Goal: Obtain resource: Obtain resource

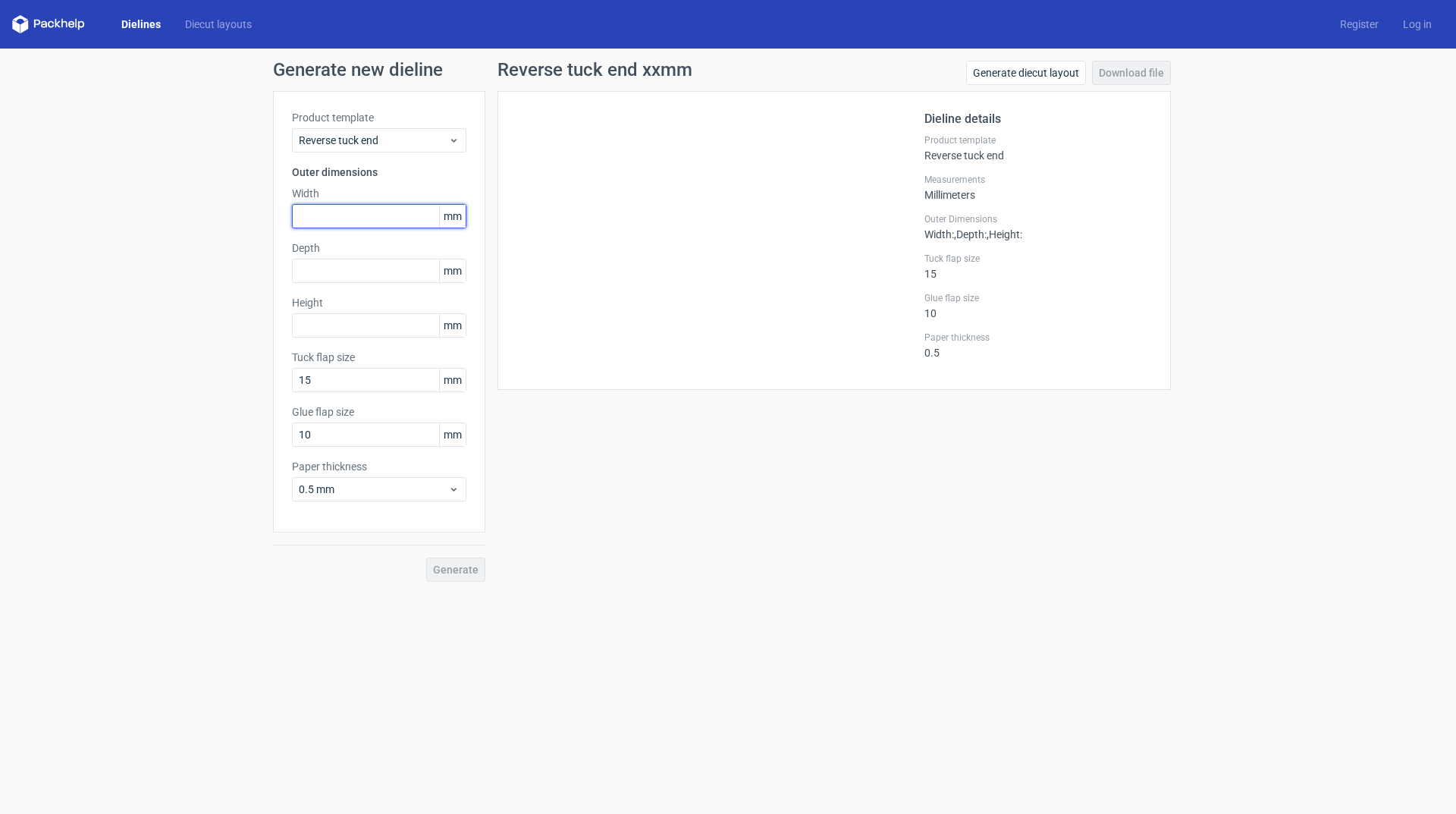
click at [387, 215] on input "text" at bounding box center [379, 216] width 175 height 24
click at [395, 275] on input "text" at bounding box center [379, 270] width 175 height 24
click at [348, 326] on input "text" at bounding box center [379, 325] width 175 height 24
click at [370, 218] on input "text" at bounding box center [379, 216] width 175 height 24
click at [356, 273] on input "text" at bounding box center [379, 270] width 175 height 24
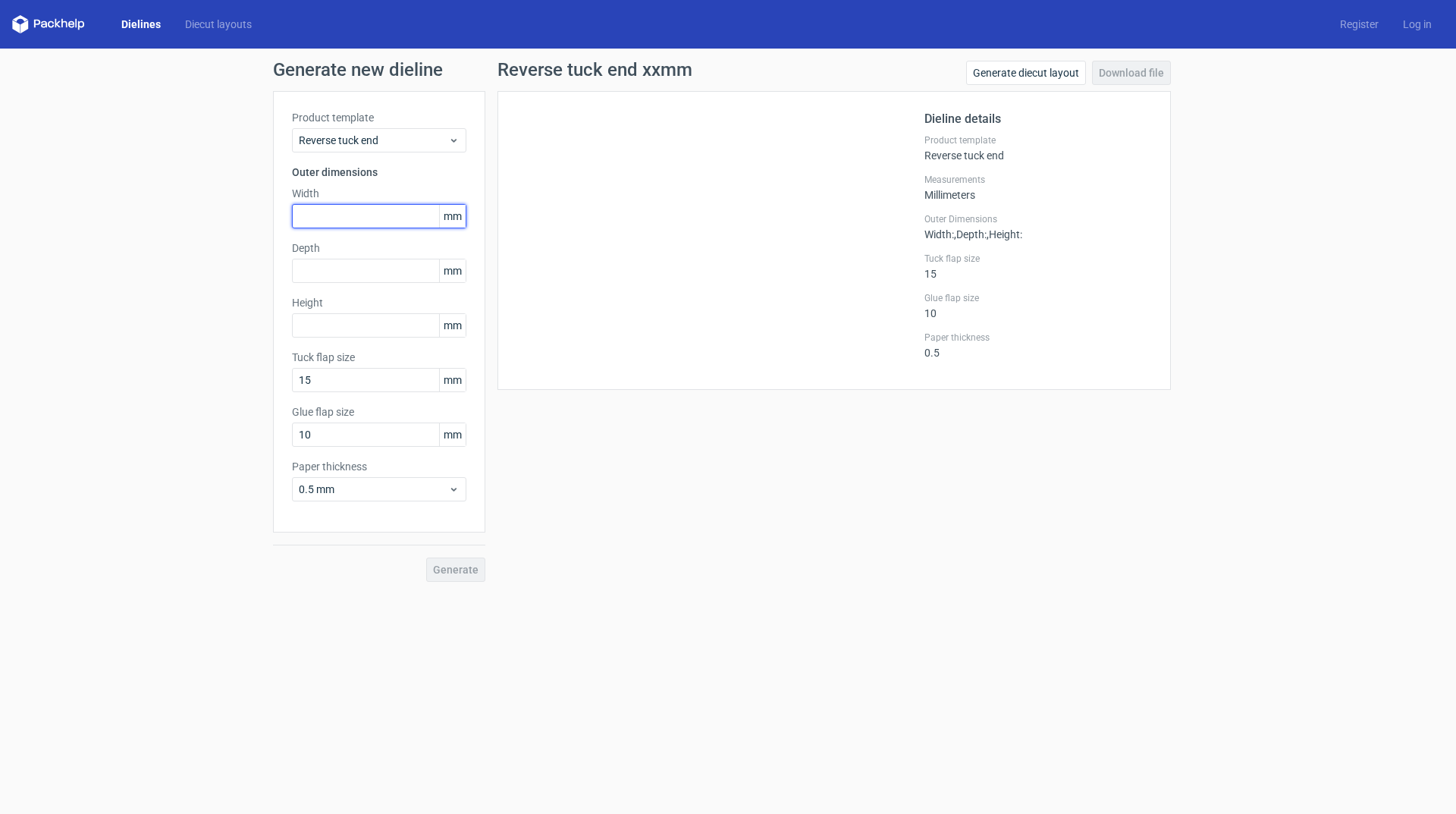
click at [379, 213] on input "text" at bounding box center [379, 216] width 175 height 24
type input "146"
type input "91"
type input "58"
click at [456, 574] on span "Generate" at bounding box center [455, 569] width 45 height 10
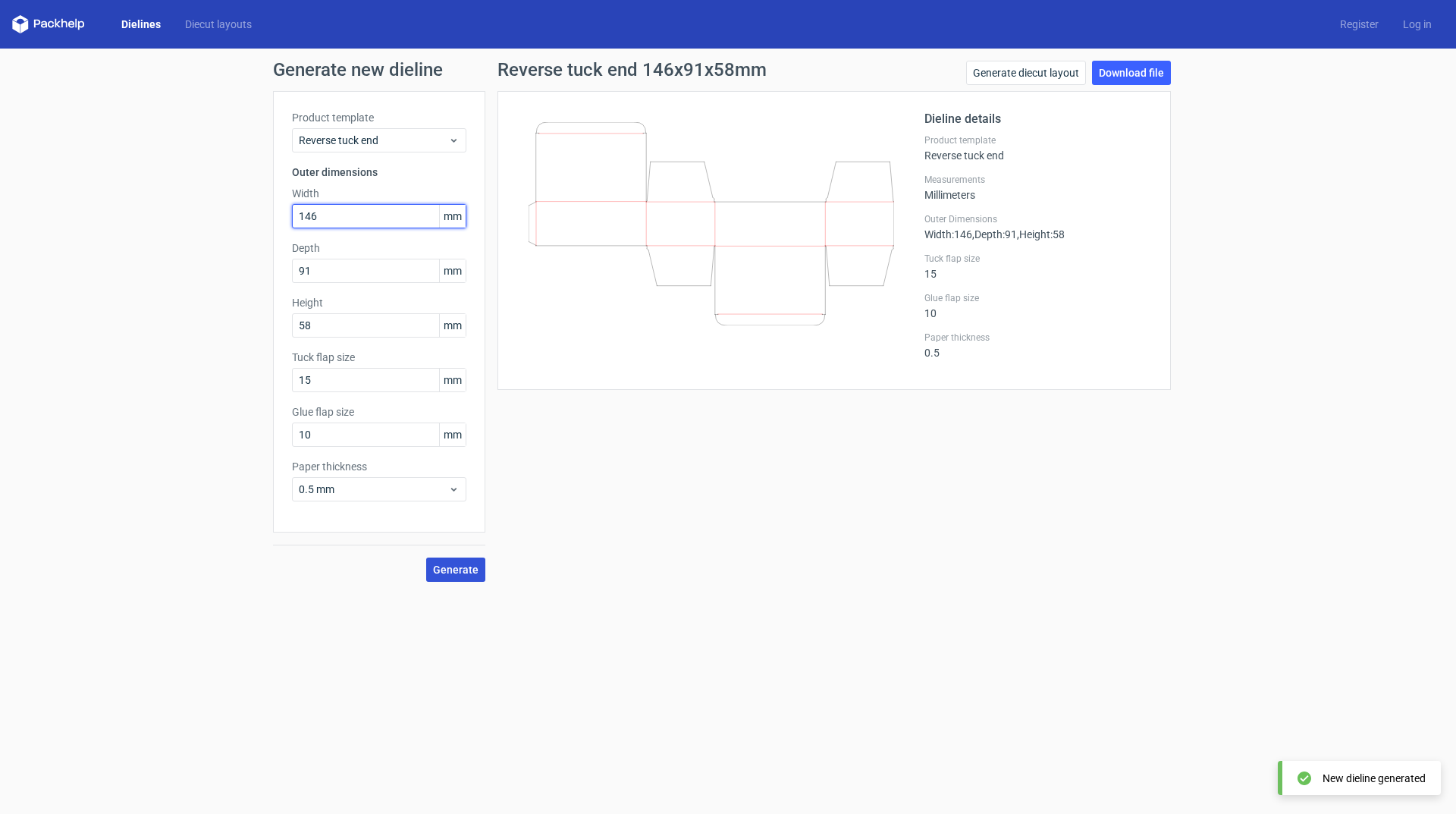
drag, startPoint x: 339, startPoint y: 215, endPoint x: 296, endPoint y: 199, distance: 45.9
click at [306, 209] on input "146" at bounding box center [379, 216] width 175 height 24
drag, startPoint x: 246, startPoint y: 210, endPoint x: 146, endPoint y: 214, distance: 100.1
click at [146, 218] on div "Generate new dieline Product template Reverse tuck end Outer dimensions Width 5…" at bounding box center [728, 321] width 1456 height 545
type input "91"
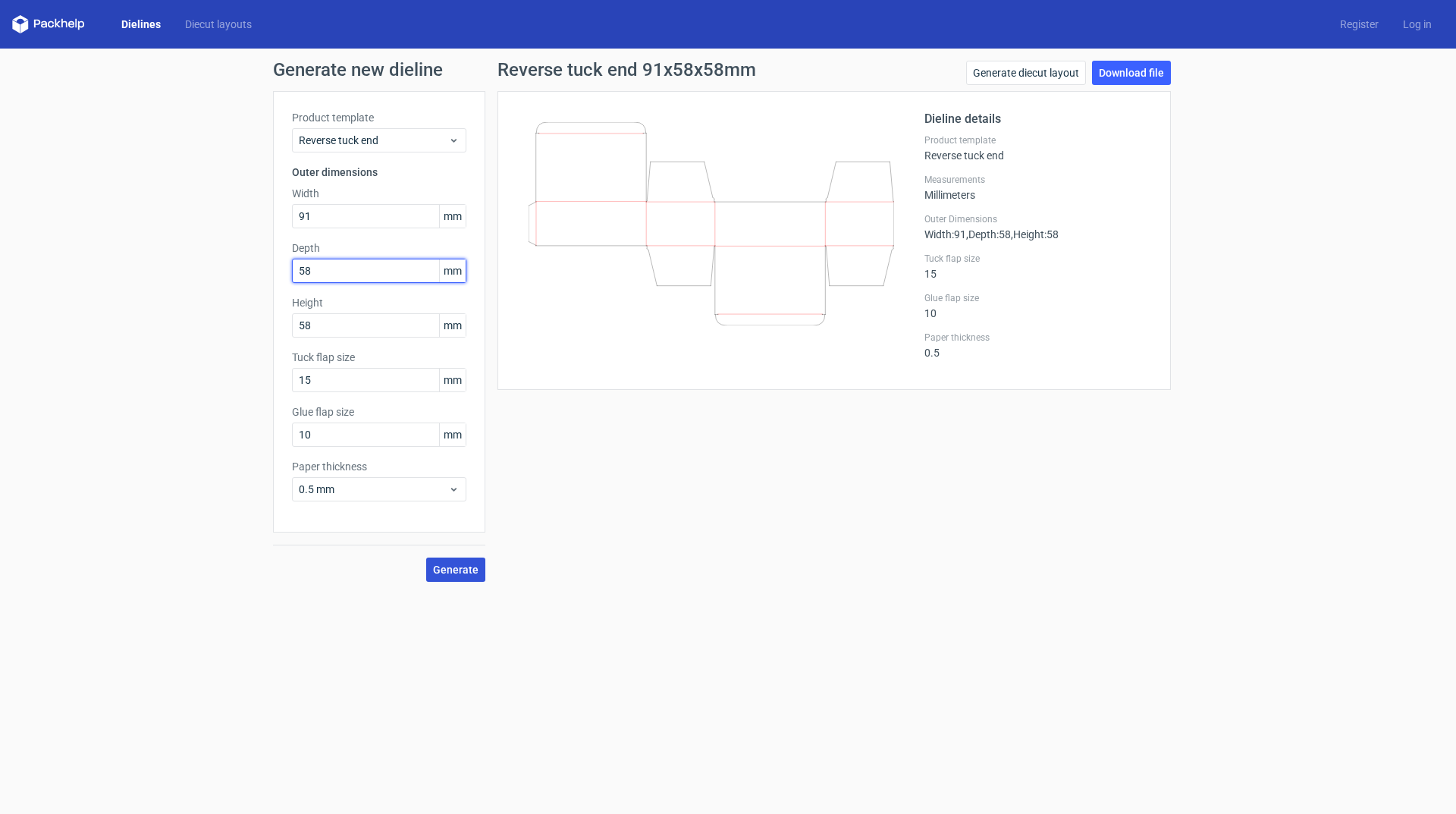
type input "58"
type input "146"
drag, startPoint x: 307, startPoint y: 432, endPoint x: 199, endPoint y: 413, distance: 109.7
click at [200, 413] on div "Generate new dieline Product template Reverse tuck end Outer dimensions Width 9…" at bounding box center [728, 321] width 1456 height 545
type input "12"
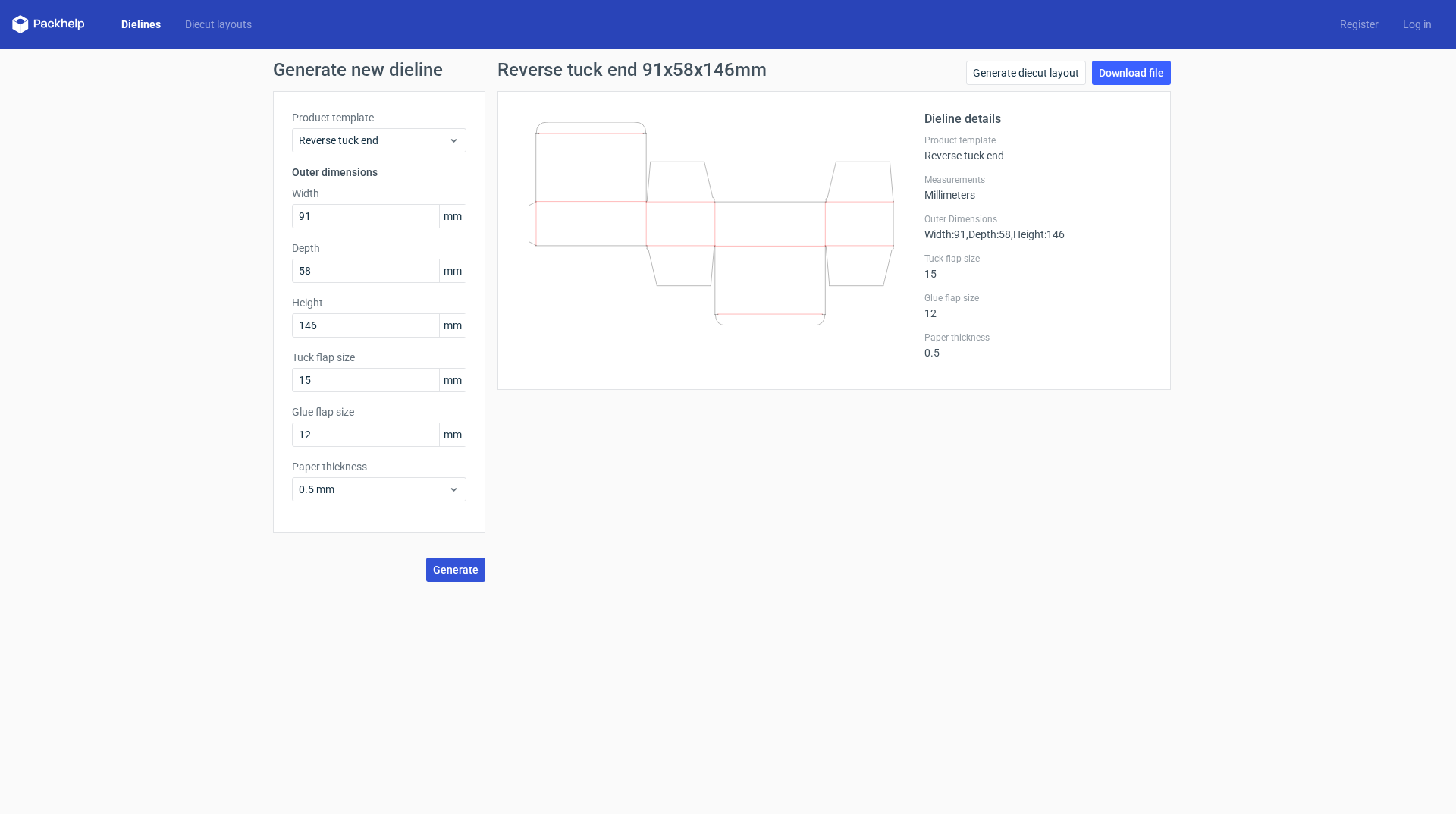
click at [437, 568] on span "Generate" at bounding box center [455, 569] width 45 height 10
click at [1144, 74] on link "Download file" at bounding box center [1132, 73] width 79 height 24
drag, startPoint x: 176, startPoint y: 211, endPoint x: 104, endPoint y: 207, distance: 72.1
click at [104, 208] on div "Generate new dieline Product template Reverse tuck end Outer dimensions Width 9…" at bounding box center [728, 321] width 1456 height 545
drag, startPoint x: 297, startPoint y: 269, endPoint x: 229, endPoint y: 258, distance: 68.9
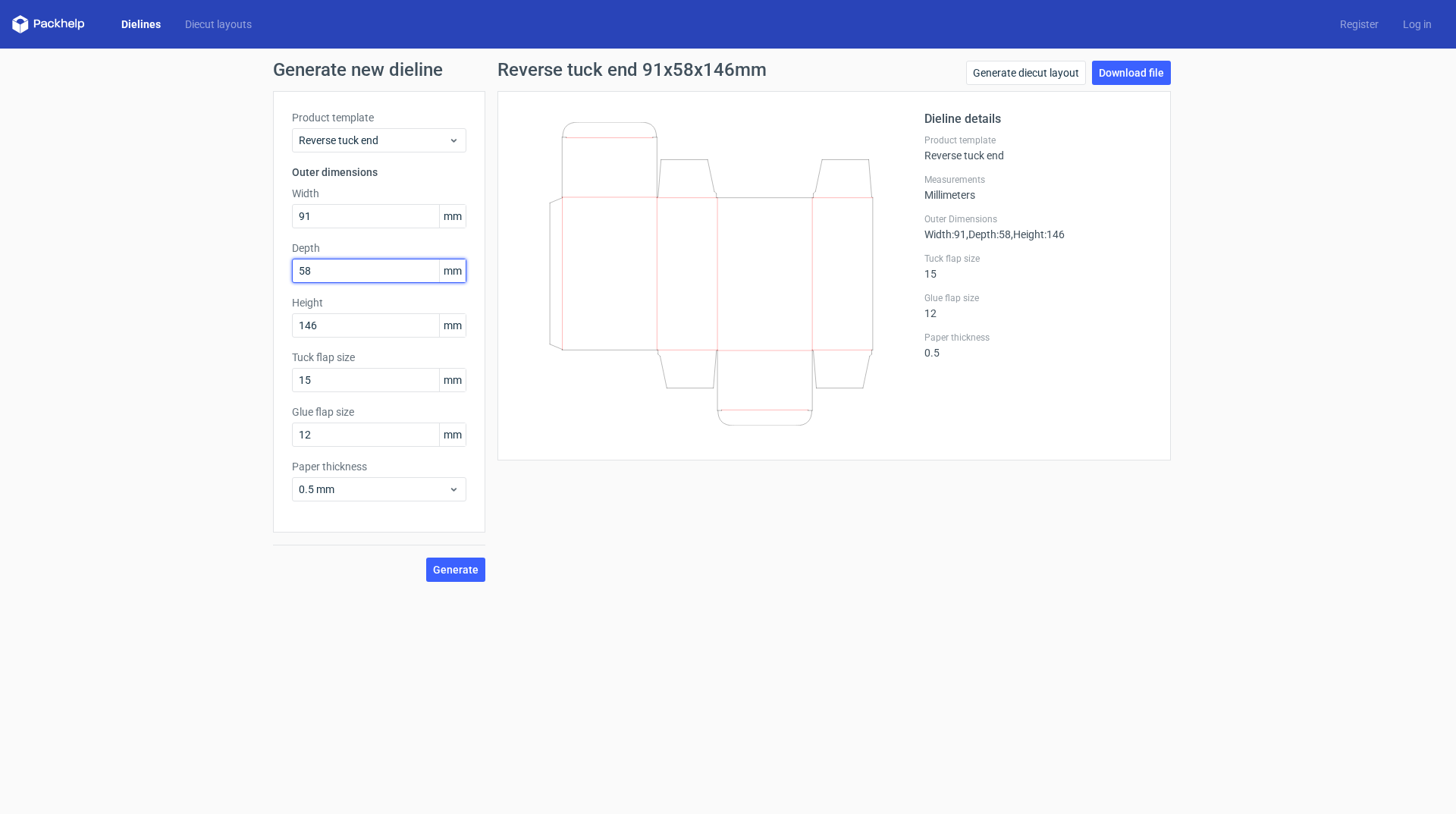
click at [244, 262] on div "Generate new dieline Product template Reverse tuck end Outer dimensions Width 9…" at bounding box center [728, 321] width 1456 height 545
drag, startPoint x: 153, startPoint y: 214, endPoint x: 151, endPoint y: 196, distance: 18.1
click at [146, 213] on div "Generate new dieline Product template Reverse tuck end Outer dimensions Width 9…" at bounding box center [728, 321] width 1456 height 545
type input "146"
type input "91"
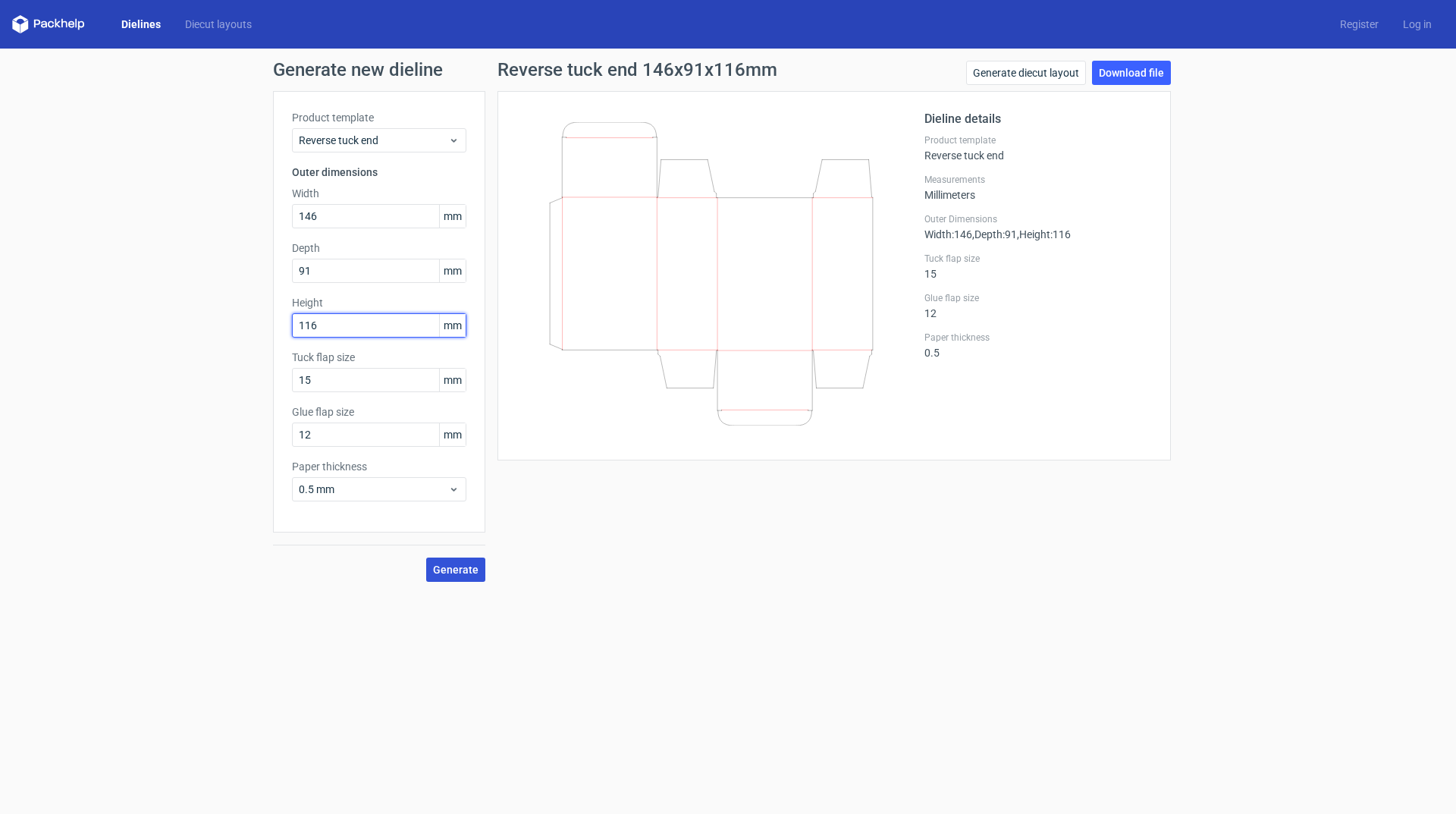
type input "116"
click at [475, 568] on span "Generate" at bounding box center [455, 569] width 45 height 10
click at [1149, 72] on link "Download file" at bounding box center [1132, 73] width 79 height 24
drag, startPoint x: 335, startPoint y: 212, endPoint x: 106, endPoint y: 163, distance: 234.2
click at [122, 190] on div "Generate new dieline Product template Reverse tuck end Outer dimensions Width 1…" at bounding box center [728, 321] width 1456 height 545
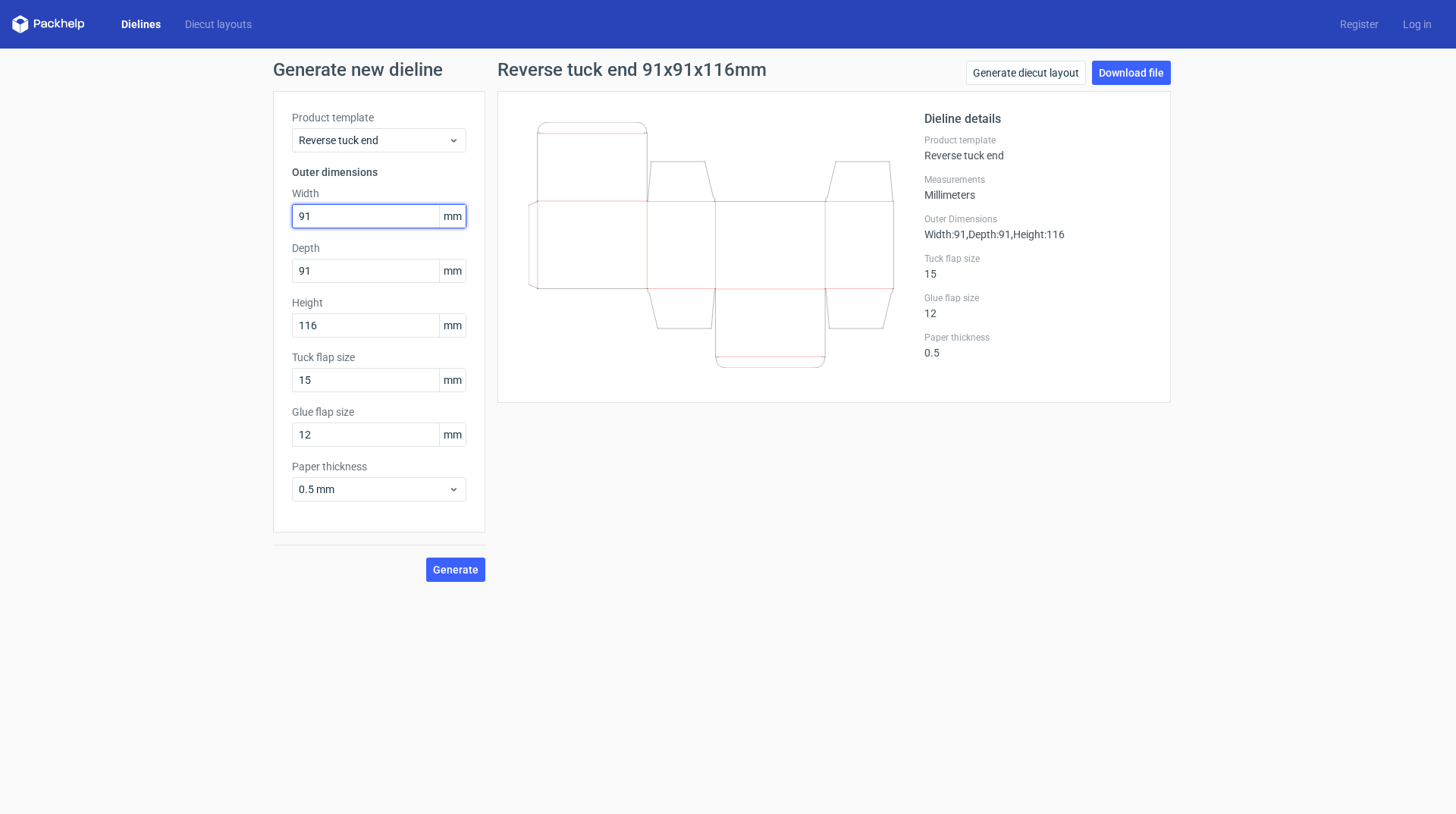
type input "91"
click at [462, 574] on span "Generate" at bounding box center [455, 569] width 45 height 10
drag, startPoint x: 331, startPoint y: 269, endPoint x: 99, endPoint y: 144, distance: 263.5
click at [105, 197] on div "Generate new dieline Product template Reverse tuck end Outer dimensions Width 9…" at bounding box center [728, 321] width 1456 height 545
type input "116"
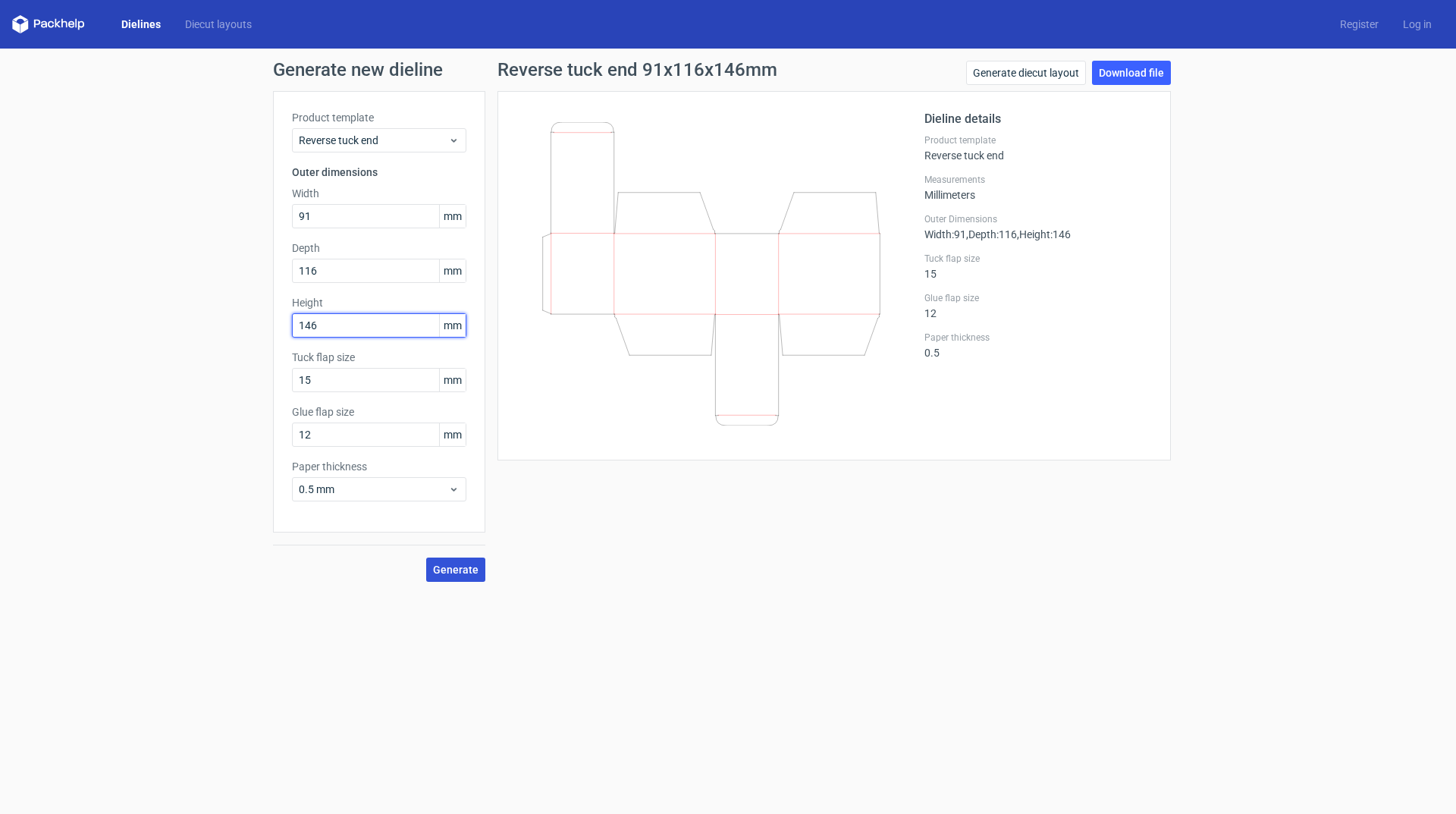
type input "146"
click at [478, 570] on button "Generate" at bounding box center [455, 569] width 59 height 24
drag, startPoint x: 375, startPoint y: 222, endPoint x: 211, endPoint y: 203, distance: 165.1
click at [213, 205] on div "Generate new dieline Product template Reverse tuck end Outer dimensions Width 9…" at bounding box center [728, 321] width 1456 height 545
type input "116"
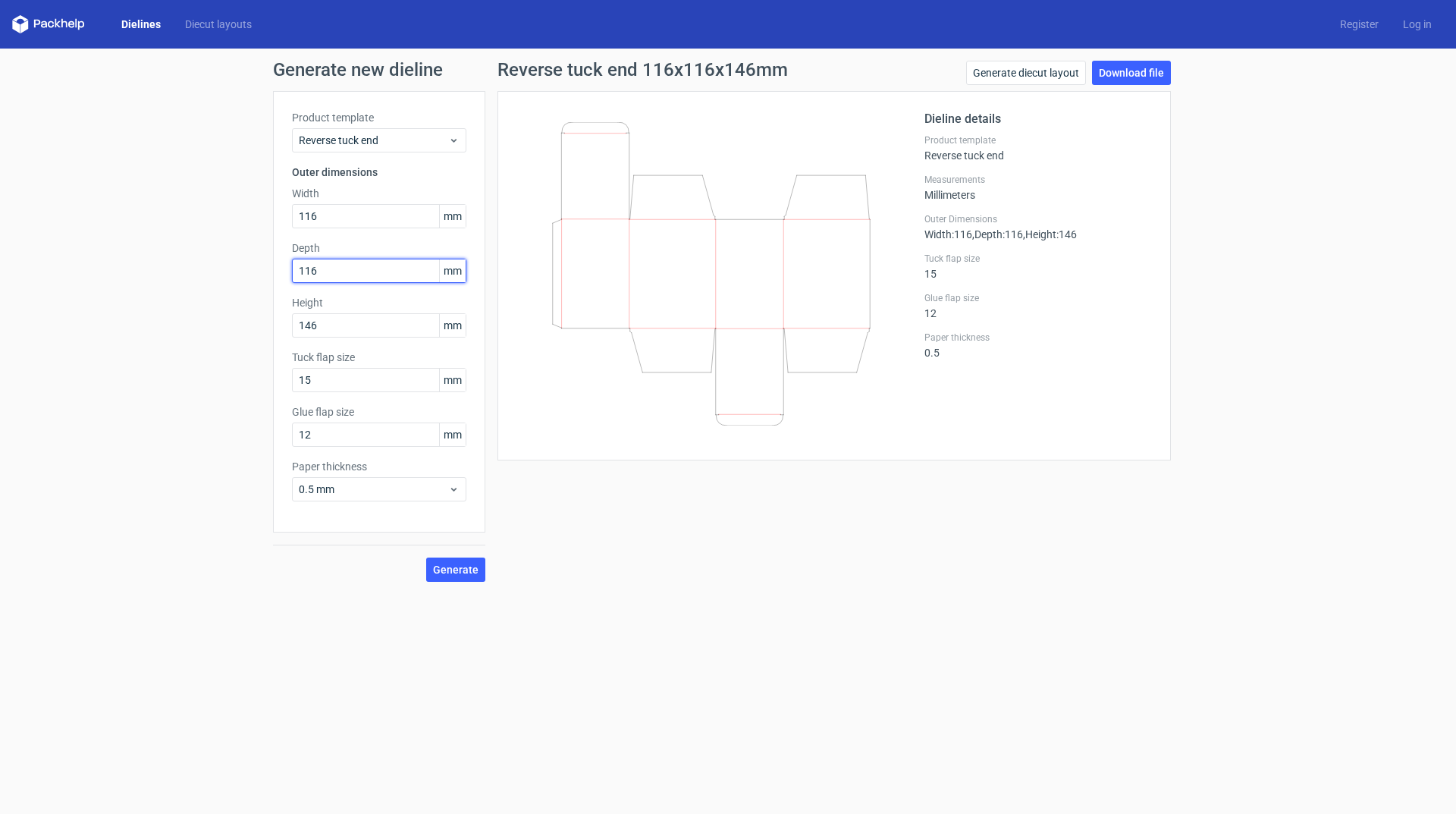
click at [387, 271] on input "116" at bounding box center [379, 270] width 175 height 24
type input "91"
click at [459, 577] on button "Generate" at bounding box center [455, 569] width 59 height 24
click at [1118, 76] on link "Download file" at bounding box center [1132, 73] width 79 height 24
click at [362, 217] on input "116" at bounding box center [379, 216] width 175 height 24
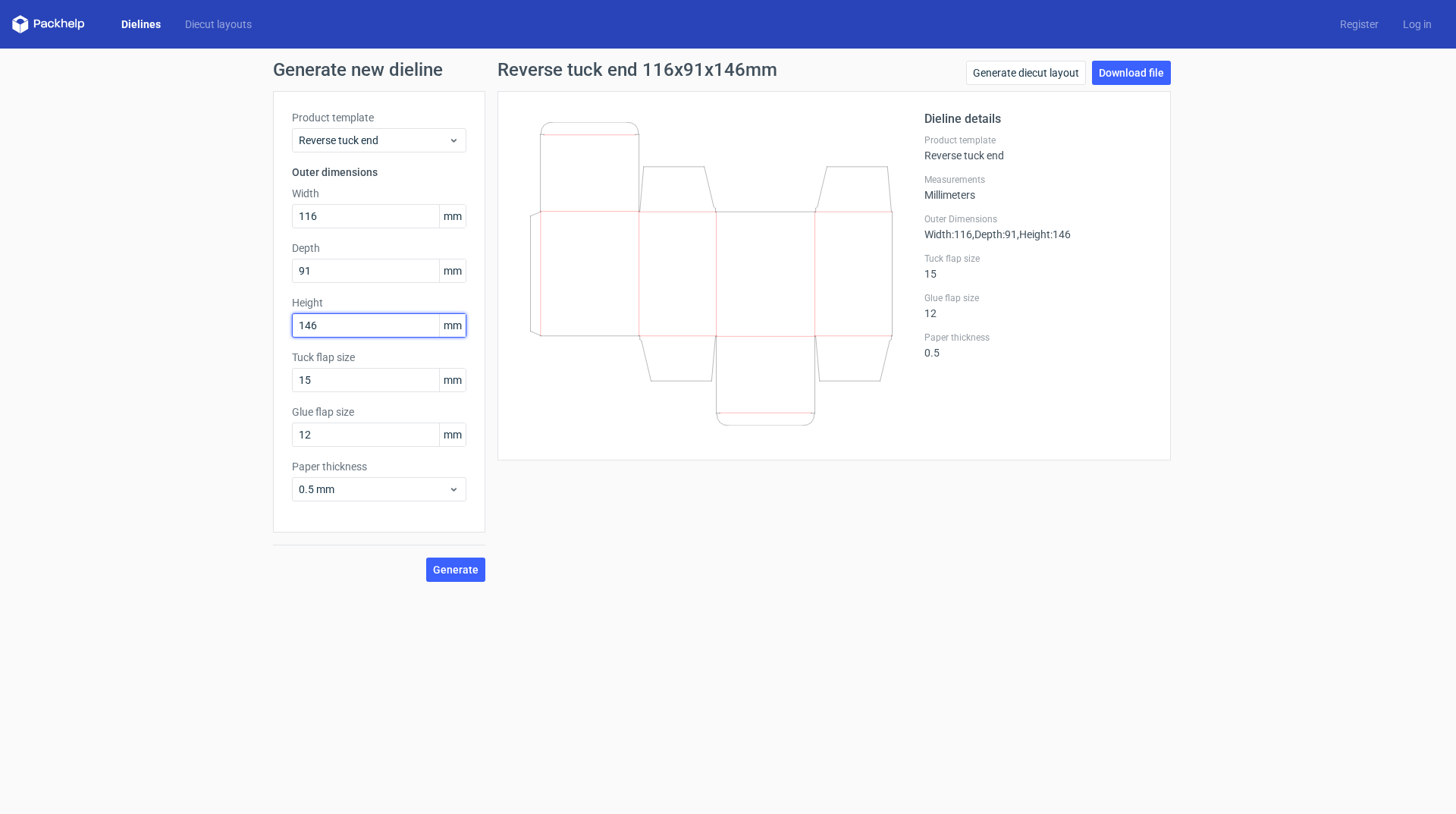
drag, startPoint x: 352, startPoint y: 324, endPoint x: 130, endPoint y: 294, distance: 224.0
click at [131, 296] on div "Generate new dieline Product template Reverse tuck end Outer dimensions Width 1…" at bounding box center [728, 321] width 1456 height 545
type input "114"
click at [330, 272] on input "91" at bounding box center [379, 270] width 175 height 24
drag, startPoint x: 332, startPoint y: 266, endPoint x: 129, endPoint y: 242, distance: 204.4
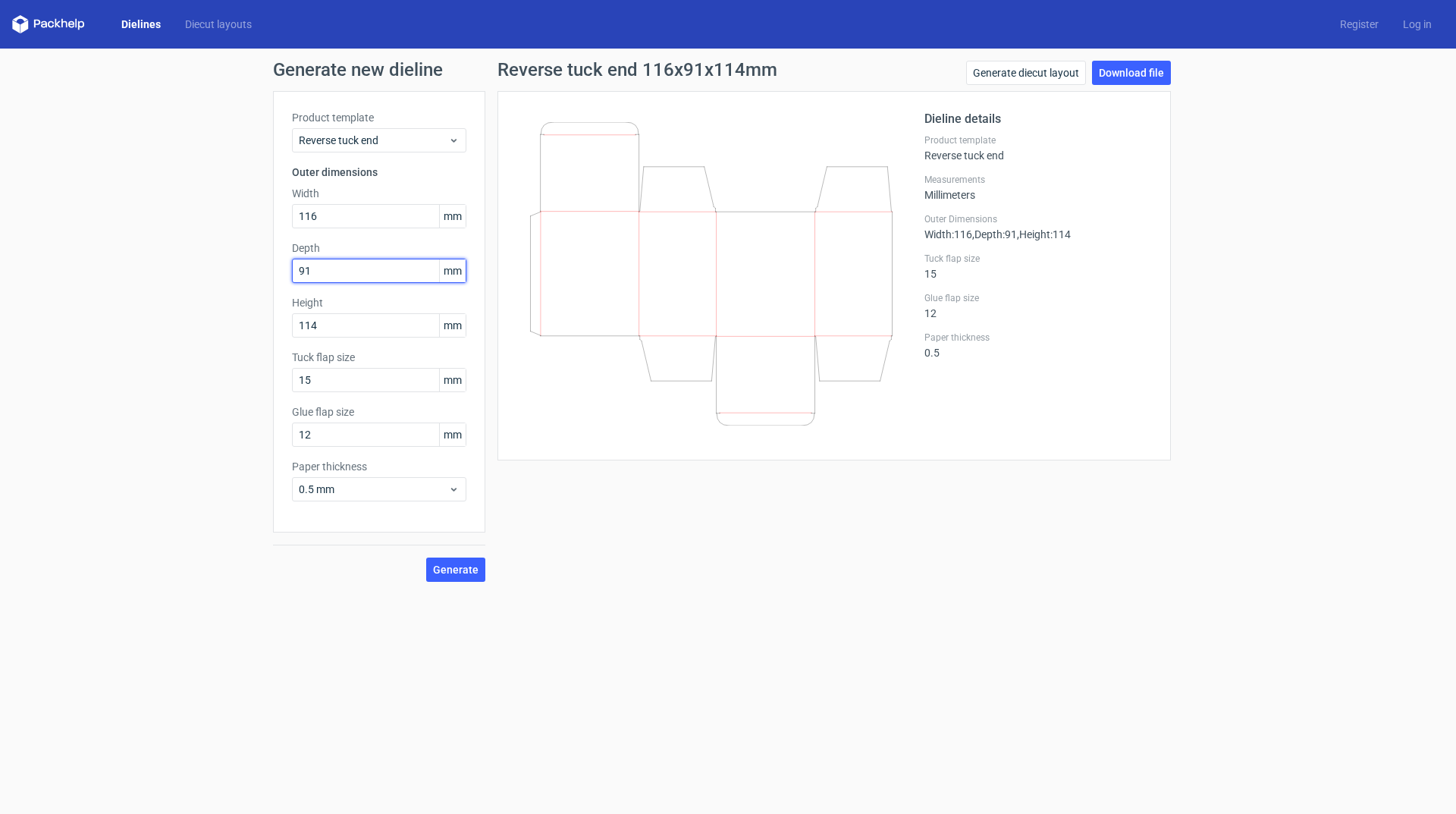
click at [129, 242] on div "Generate new dieline Product template Reverse tuck end Outer dimensions Width 1…" at bounding box center [728, 321] width 1456 height 545
type input "48"
drag, startPoint x: 361, startPoint y: 217, endPoint x: 136, endPoint y: 224, distance: 225.1
click at [136, 224] on div "Generate new dieline Product template Reverse tuck end Outer dimensions Width 1…" at bounding box center [728, 321] width 1456 height 545
type input "55"
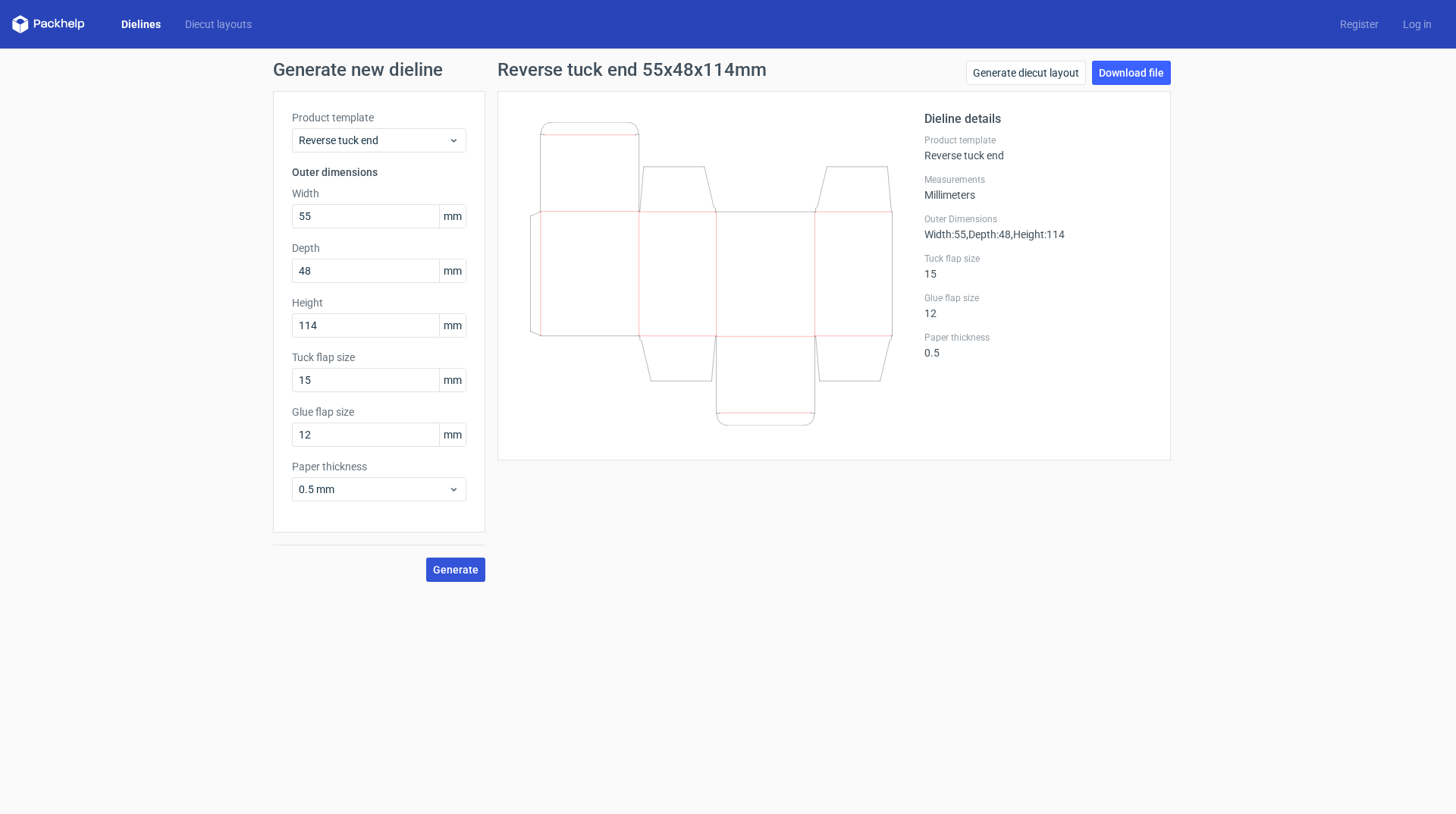
click at [472, 573] on span "Generate" at bounding box center [455, 569] width 45 height 10
click at [1160, 75] on link "Download file" at bounding box center [1132, 73] width 79 height 24
drag, startPoint x: 323, startPoint y: 270, endPoint x: 188, endPoint y: 254, distance: 135.9
click at [188, 254] on div "Generate new dieline Product template Reverse tuck end Outer dimensions Width 5…" at bounding box center [728, 321] width 1456 height 545
type input "32"
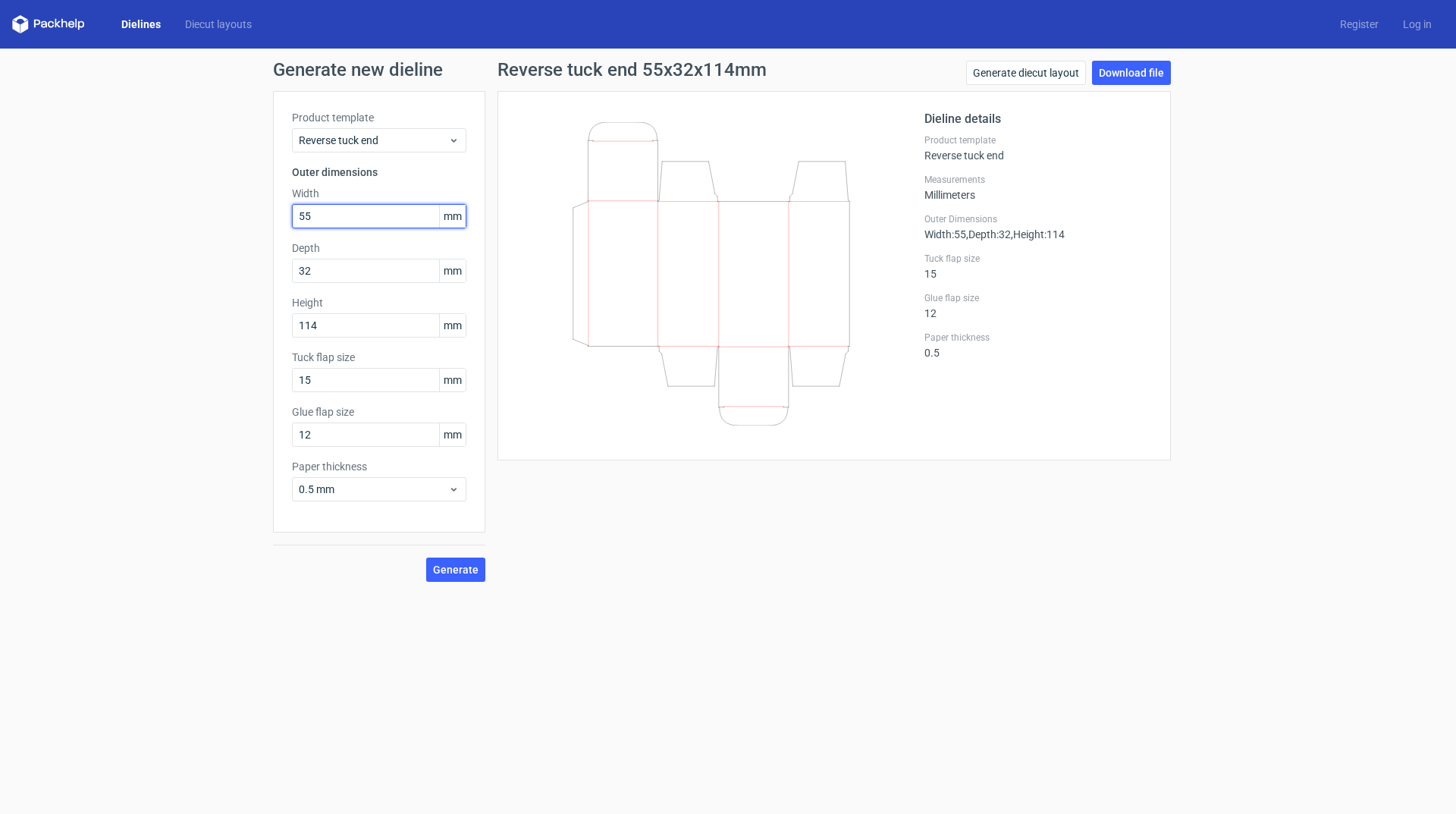
drag, startPoint x: 332, startPoint y: 217, endPoint x: 263, endPoint y: 210, distance: 69.4
click at [270, 214] on div "Generate new dieline Product template Reverse tuck end Outer dimensions Width 5…" at bounding box center [728, 321] width 1456 height 545
type input "48"
click at [467, 572] on span "Generate" at bounding box center [455, 569] width 45 height 10
drag, startPoint x: 330, startPoint y: 435, endPoint x: 154, endPoint y: 416, distance: 177.0
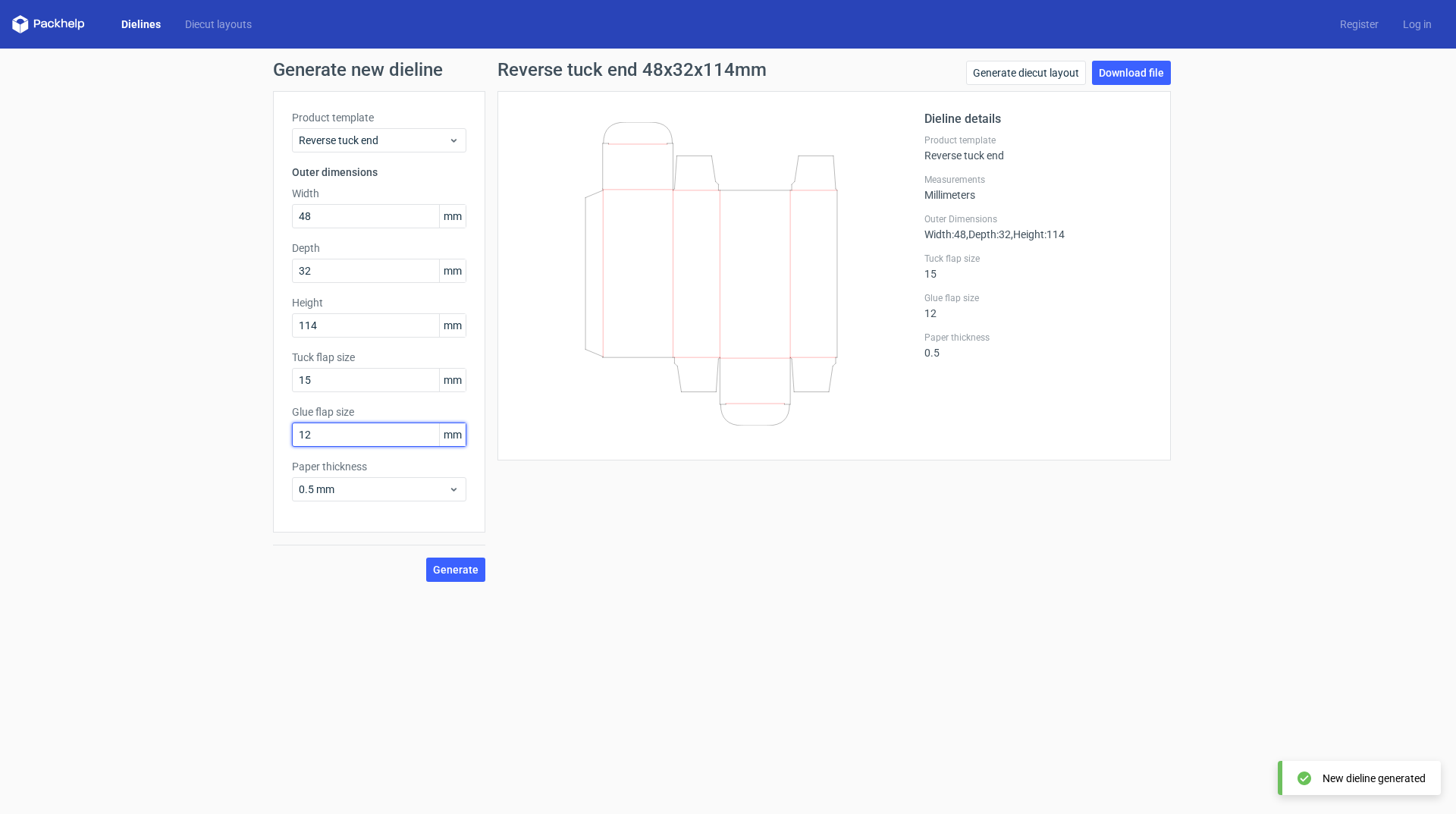
click at [161, 435] on div "Generate new dieline Product template Reverse tuck end Outer dimensions Width 4…" at bounding box center [728, 321] width 1456 height 545
drag, startPoint x: 312, startPoint y: 437, endPoint x: 234, endPoint y: 420, distance: 79.8
click at [231, 420] on div "Generate new dieline Product template Reverse tuck end Outer dimensions Width 4…" at bounding box center [728, 321] width 1456 height 545
drag, startPoint x: 329, startPoint y: 371, endPoint x: 238, endPoint y: 373, distance: 91.0
click at [240, 372] on div "Generate new dieline Product template Reverse tuck end Outer dimensions Width 4…" at bounding box center [728, 321] width 1456 height 545
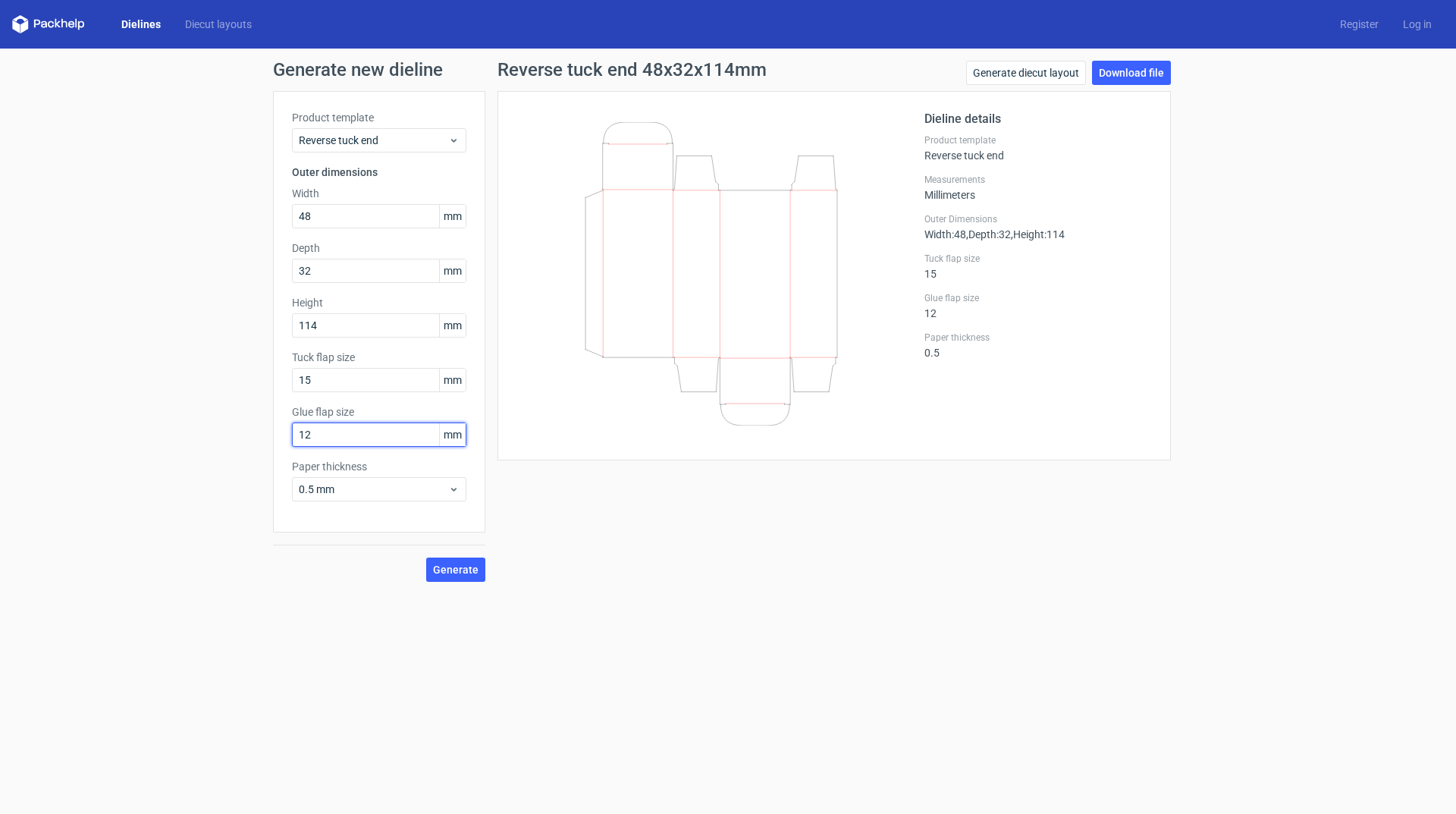
drag, startPoint x: 259, startPoint y: 431, endPoint x: 247, endPoint y: 431, distance: 12.0
click at [248, 431] on div "Generate new dieline Product template Reverse tuck end Outer dimensions Width 4…" at bounding box center [728, 321] width 1456 height 545
type input "10"
click at [447, 573] on span "Generate" at bounding box center [455, 569] width 45 height 10
click at [1146, 74] on link "Download file" at bounding box center [1132, 73] width 79 height 24
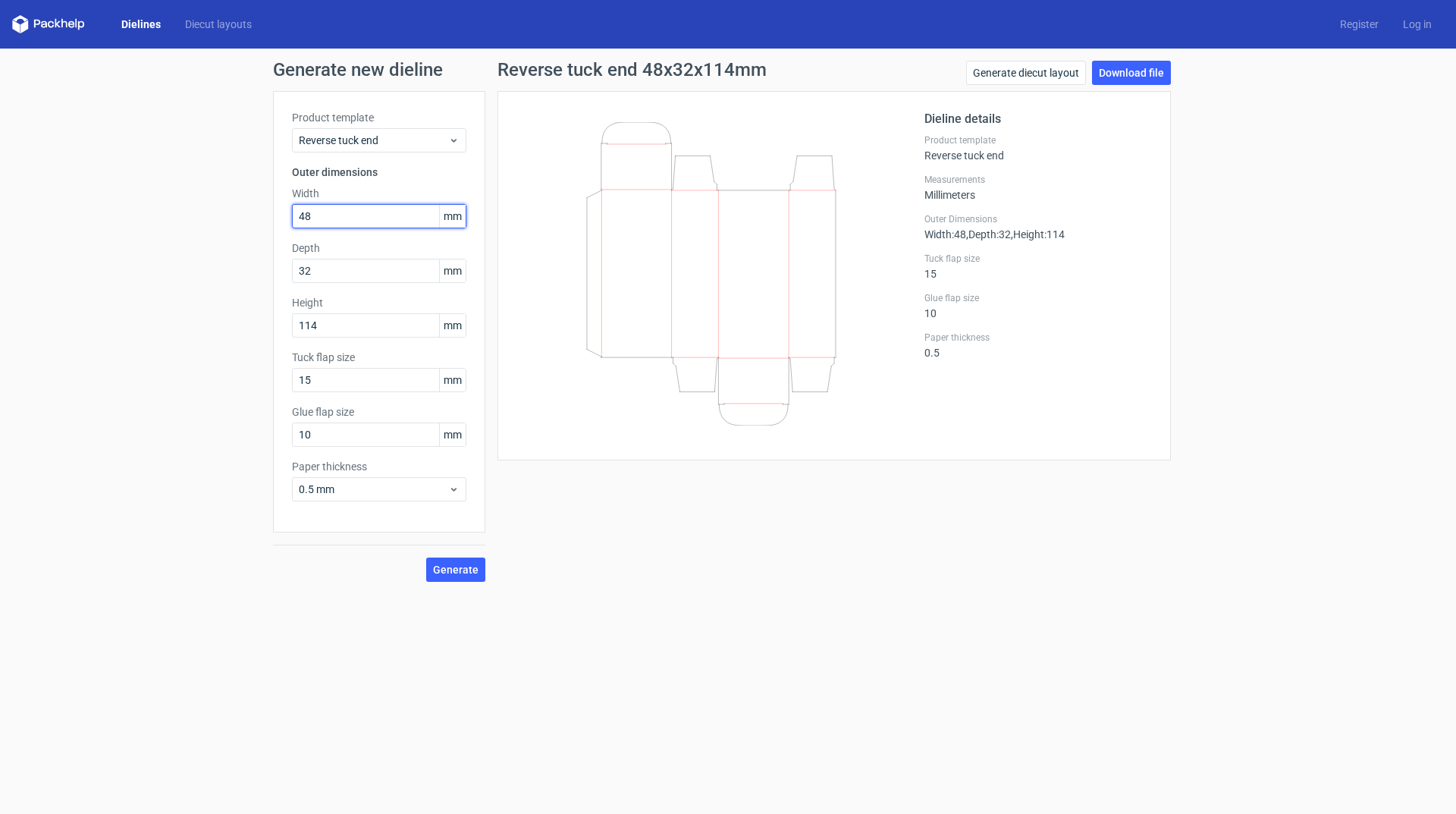
drag, startPoint x: 223, startPoint y: 202, endPoint x: 146, endPoint y: 203, distance: 77.0
click at [152, 203] on div "Generate new dieline Product template Reverse tuck end Outer dimensions Width 4…" at bounding box center [728, 321] width 1456 height 545
click at [399, 143] on span "Reverse tuck end" at bounding box center [373, 140] width 150 height 15
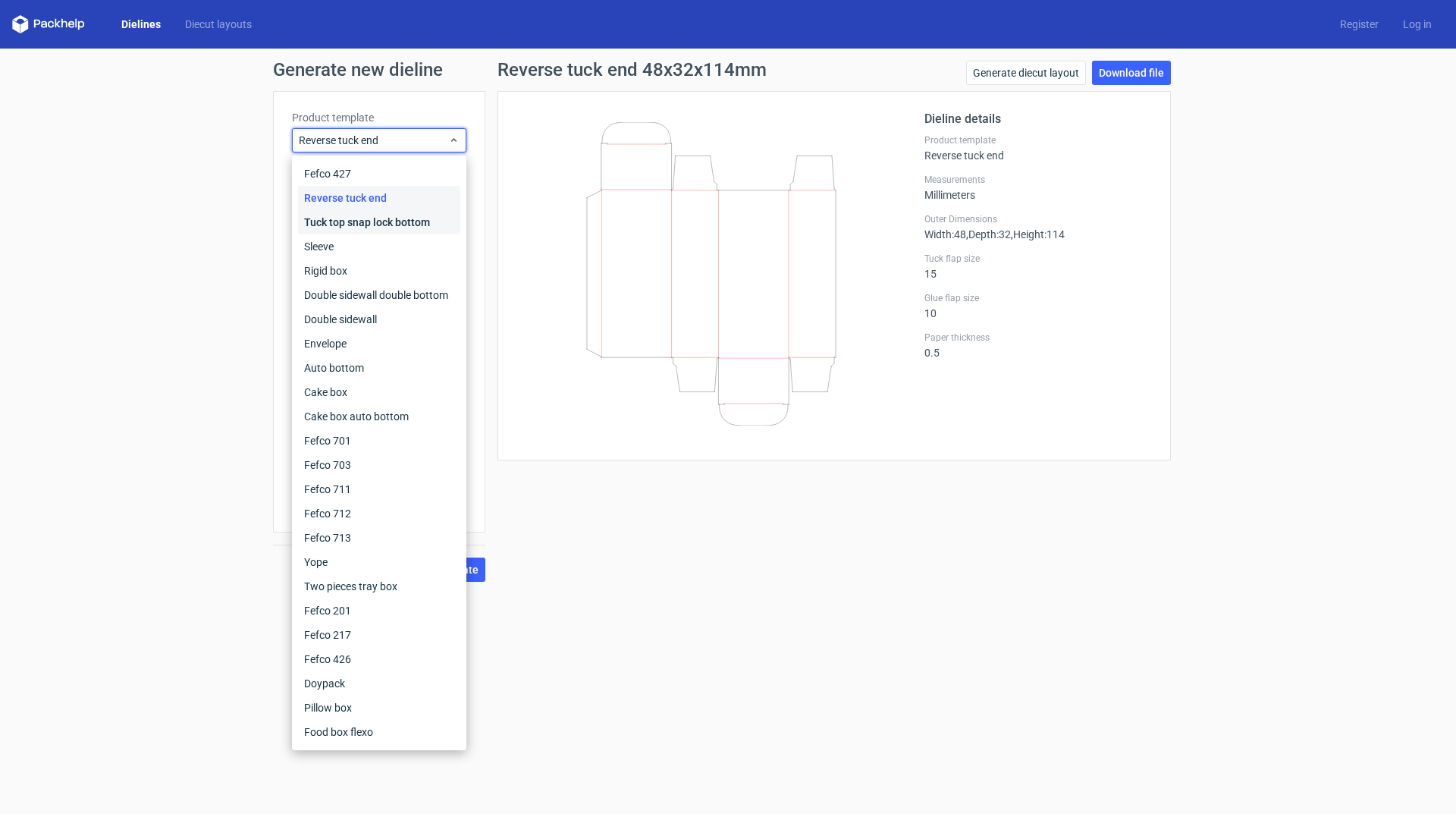
click at [416, 226] on div "Tuck top snap lock bottom" at bounding box center [379, 222] width 163 height 24
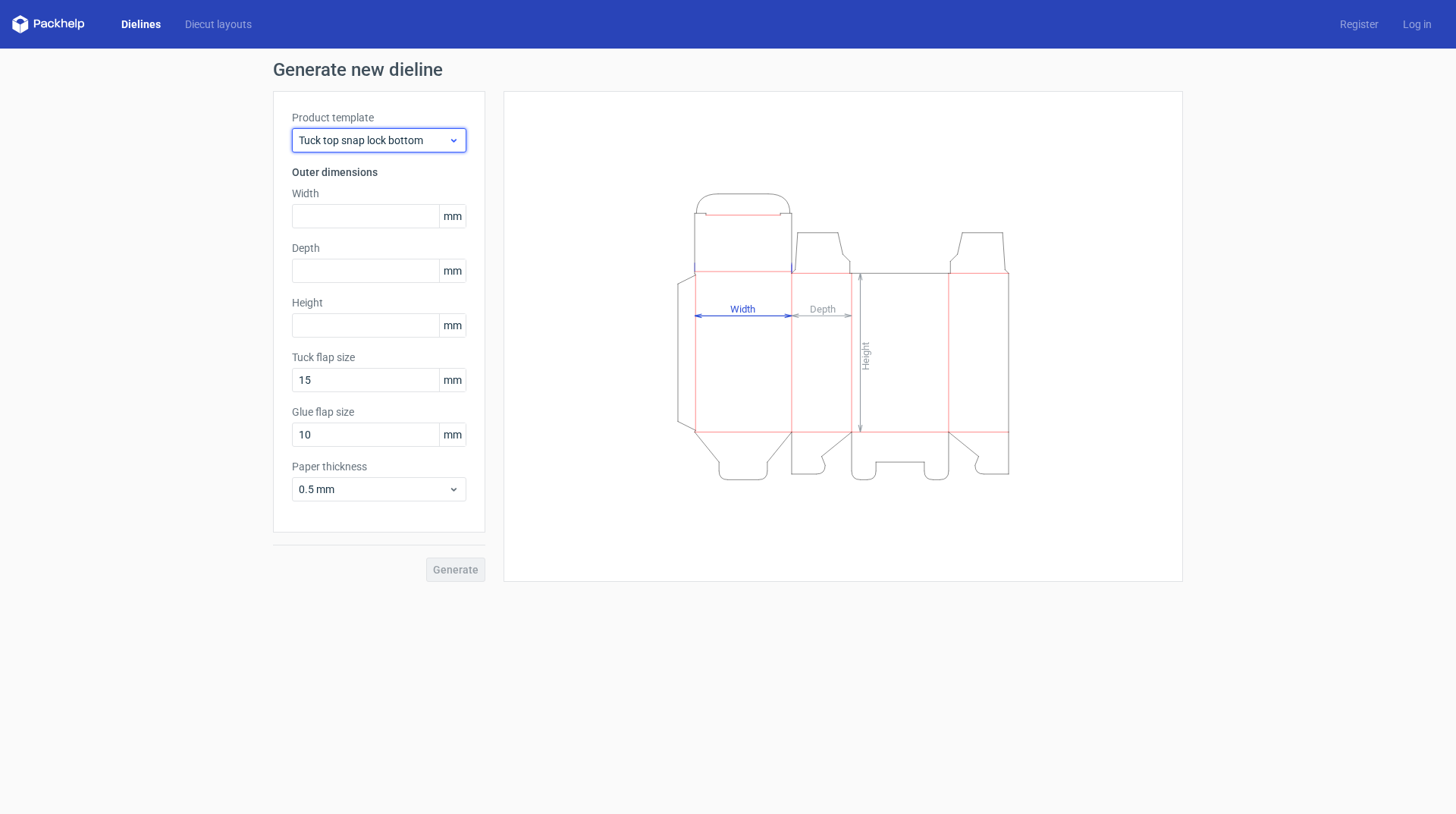
click at [419, 134] on span "Tuck top snap lock bottom" at bounding box center [373, 140] width 150 height 15
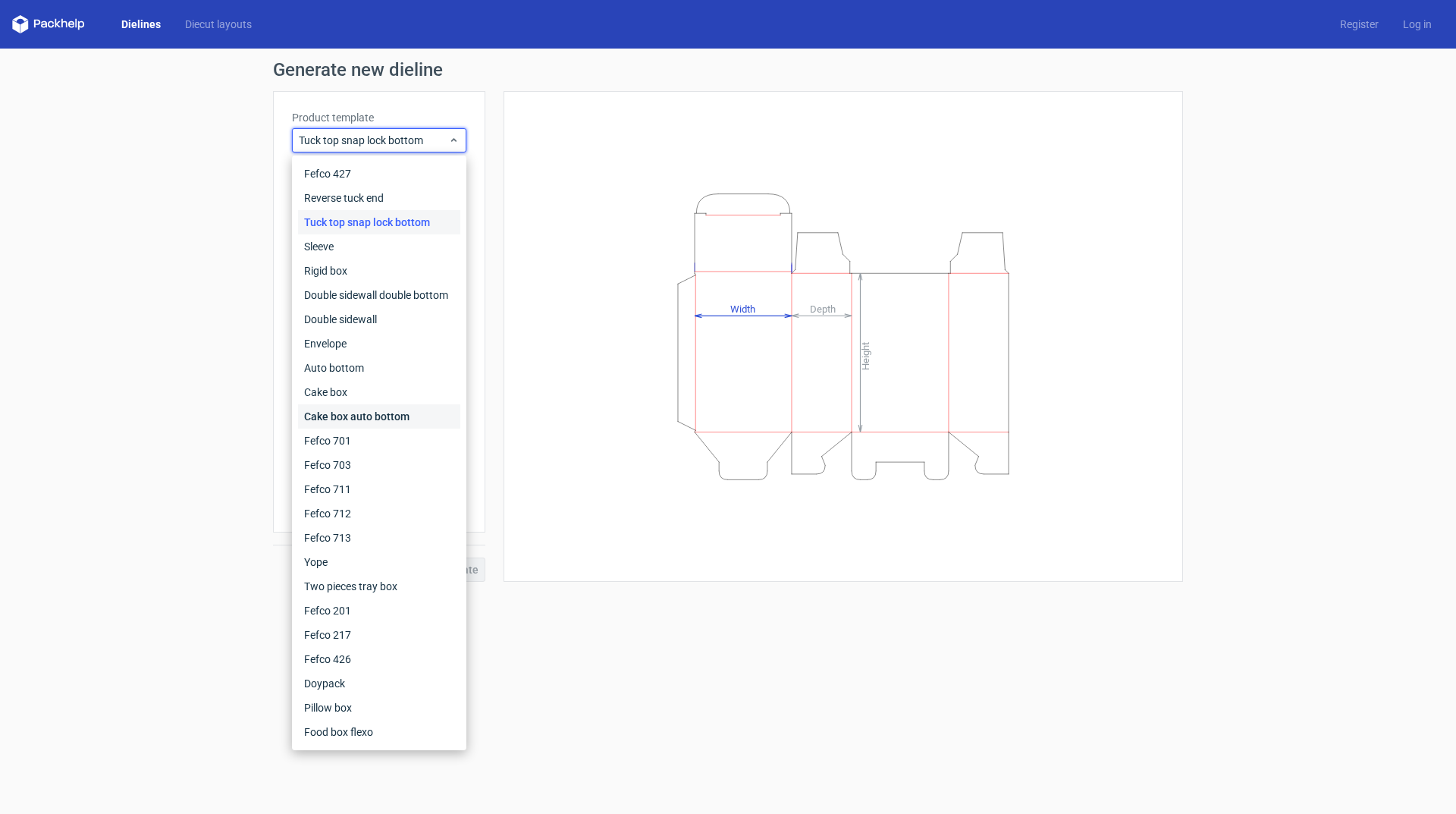
click at [387, 424] on div "Cake box auto bottom" at bounding box center [379, 416] width 163 height 24
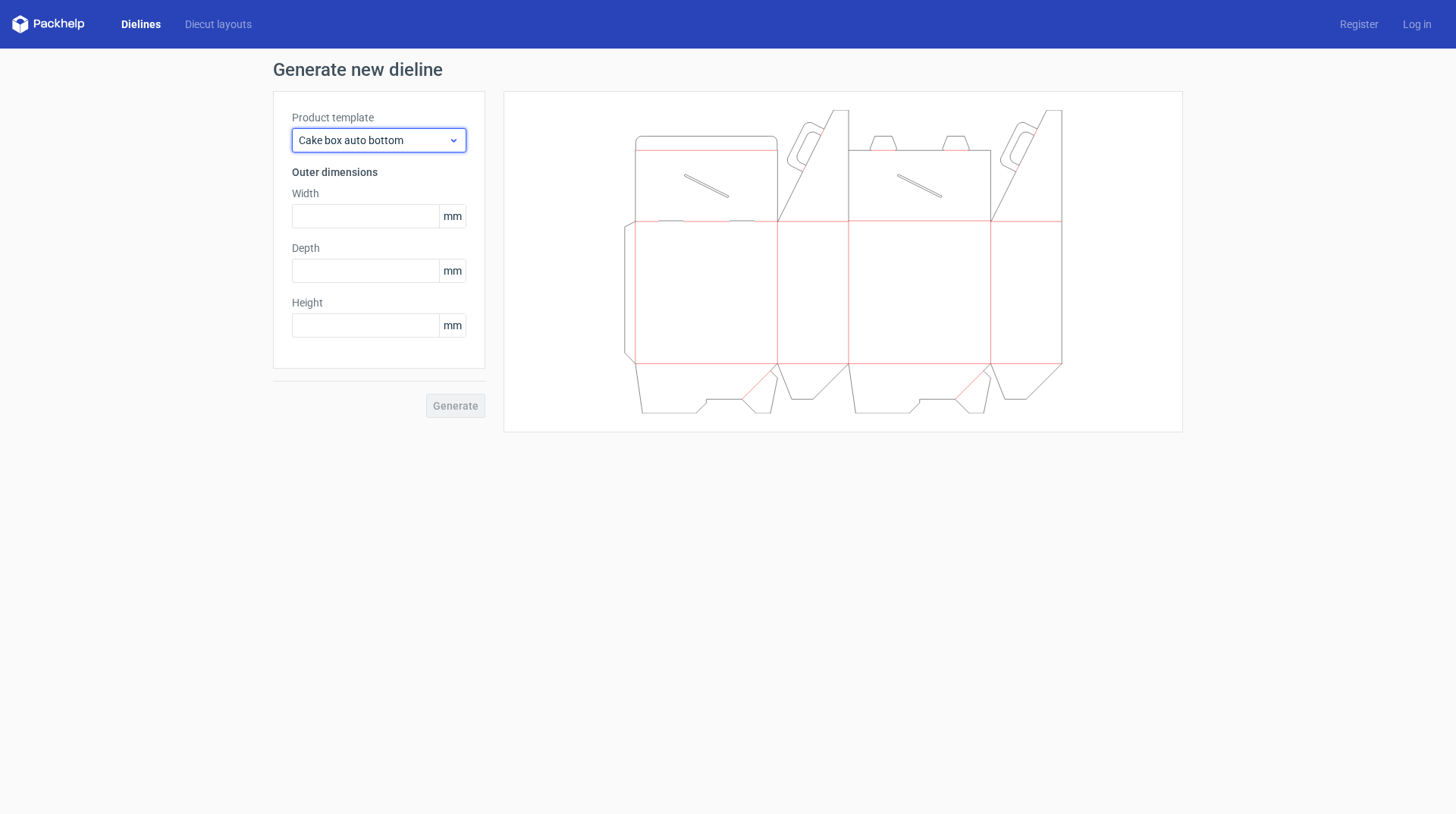
click at [431, 137] on span "Cake box auto bottom" at bounding box center [373, 140] width 150 height 15
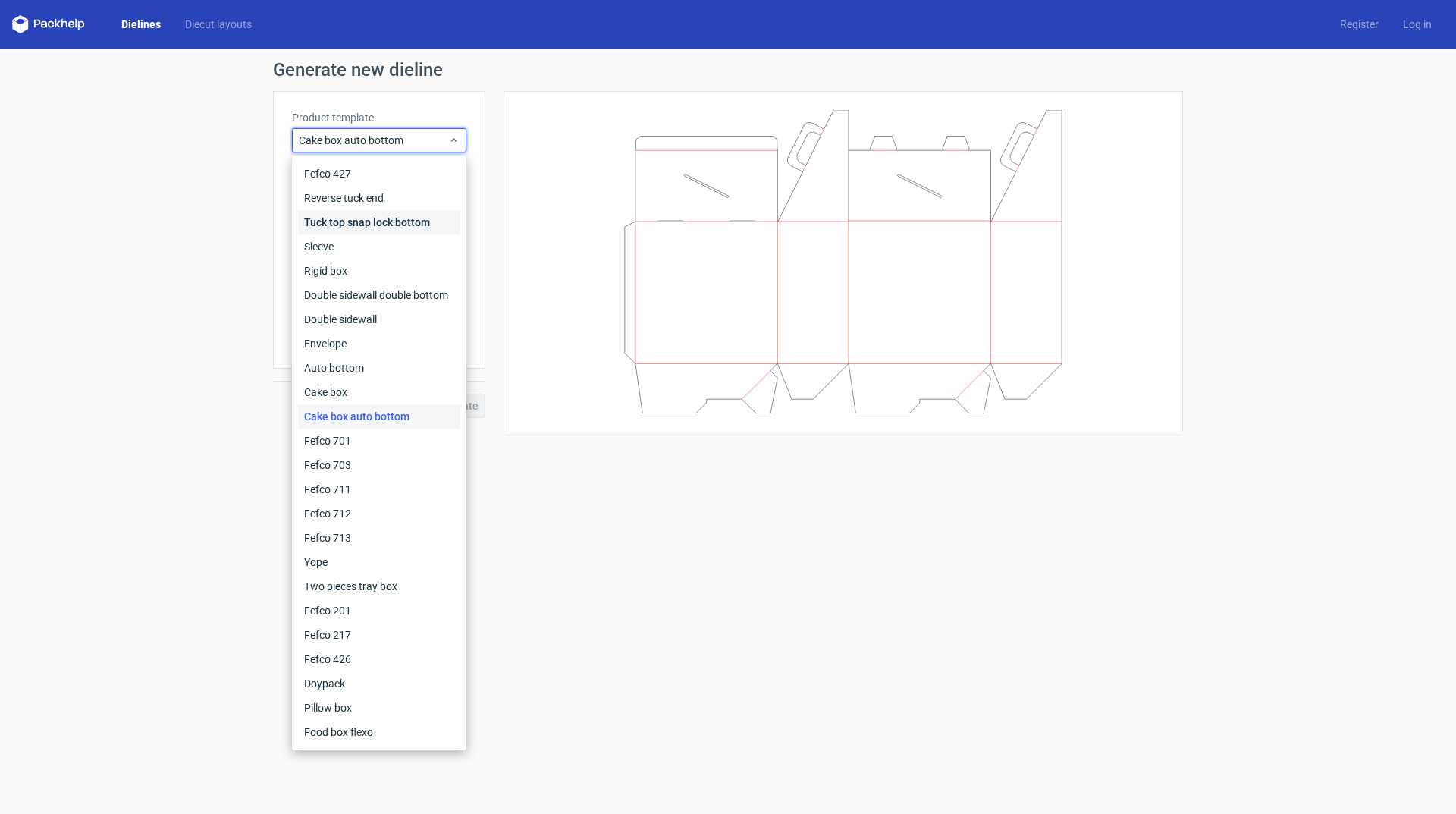
click at [380, 223] on div "Tuck top snap lock bottom" at bounding box center [379, 222] width 163 height 24
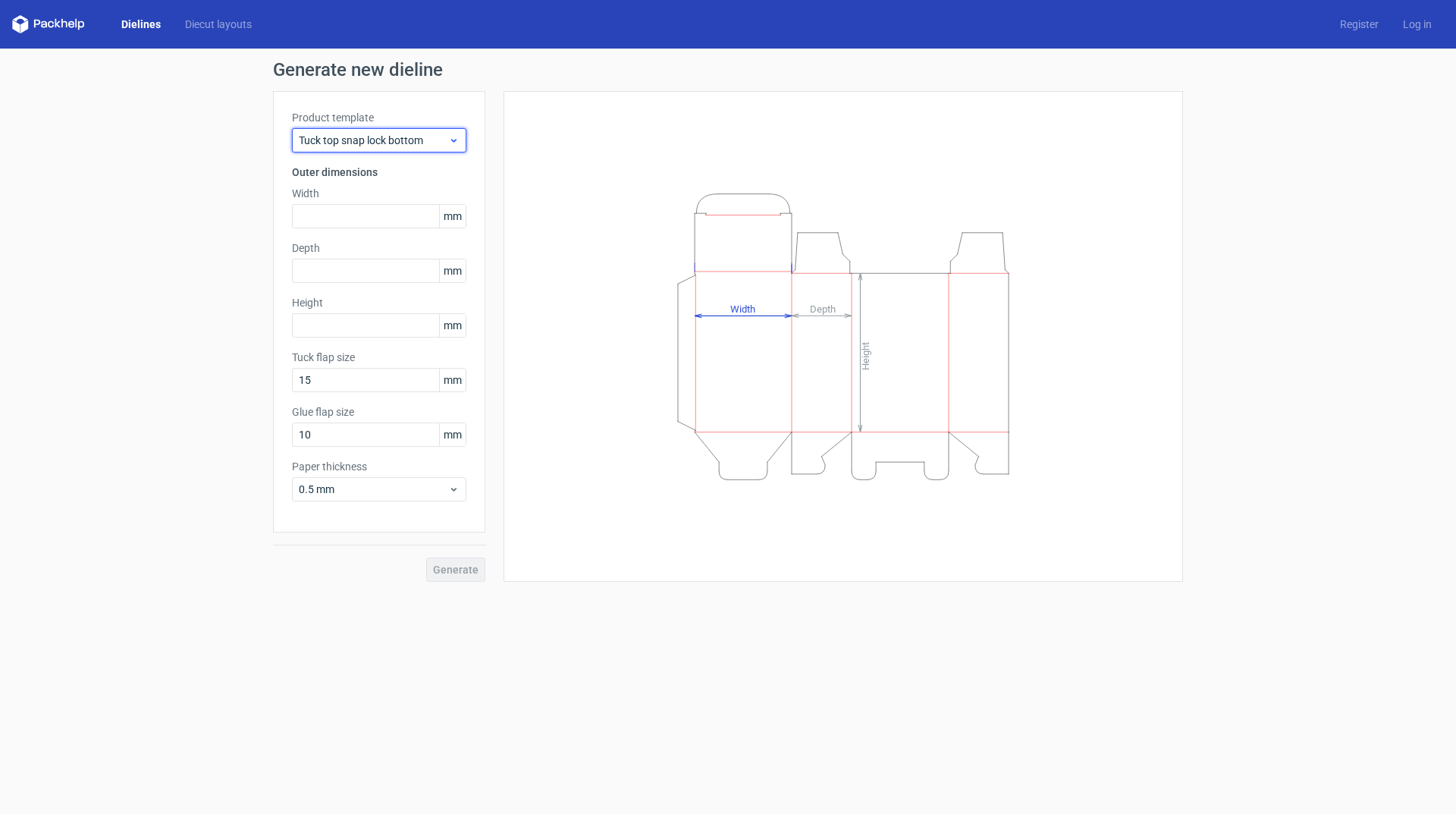
click at [394, 134] on span "Tuck top snap lock bottom" at bounding box center [373, 140] width 150 height 15
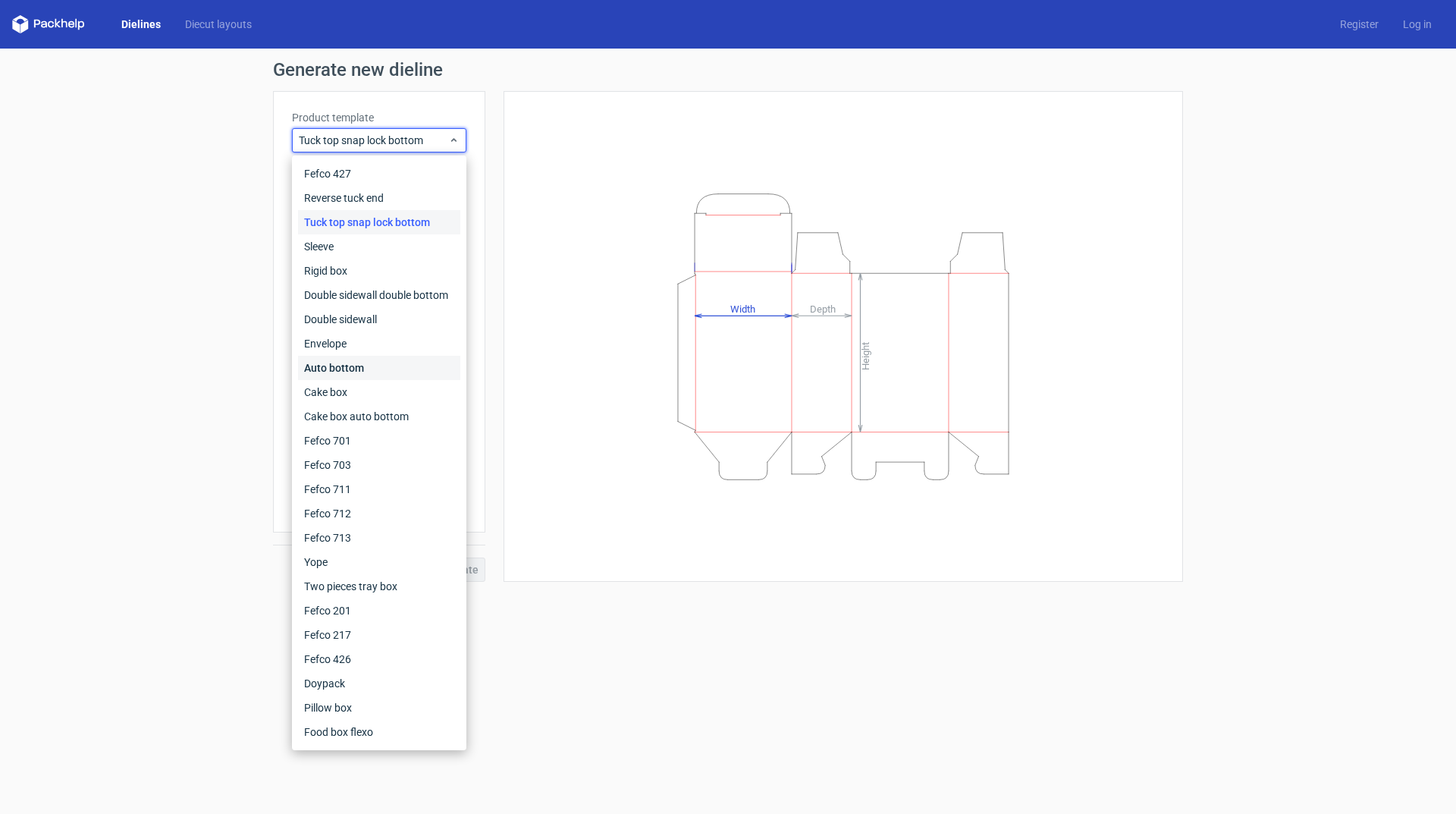
click at [345, 363] on div "Auto bottom" at bounding box center [379, 368] width 163 height 24
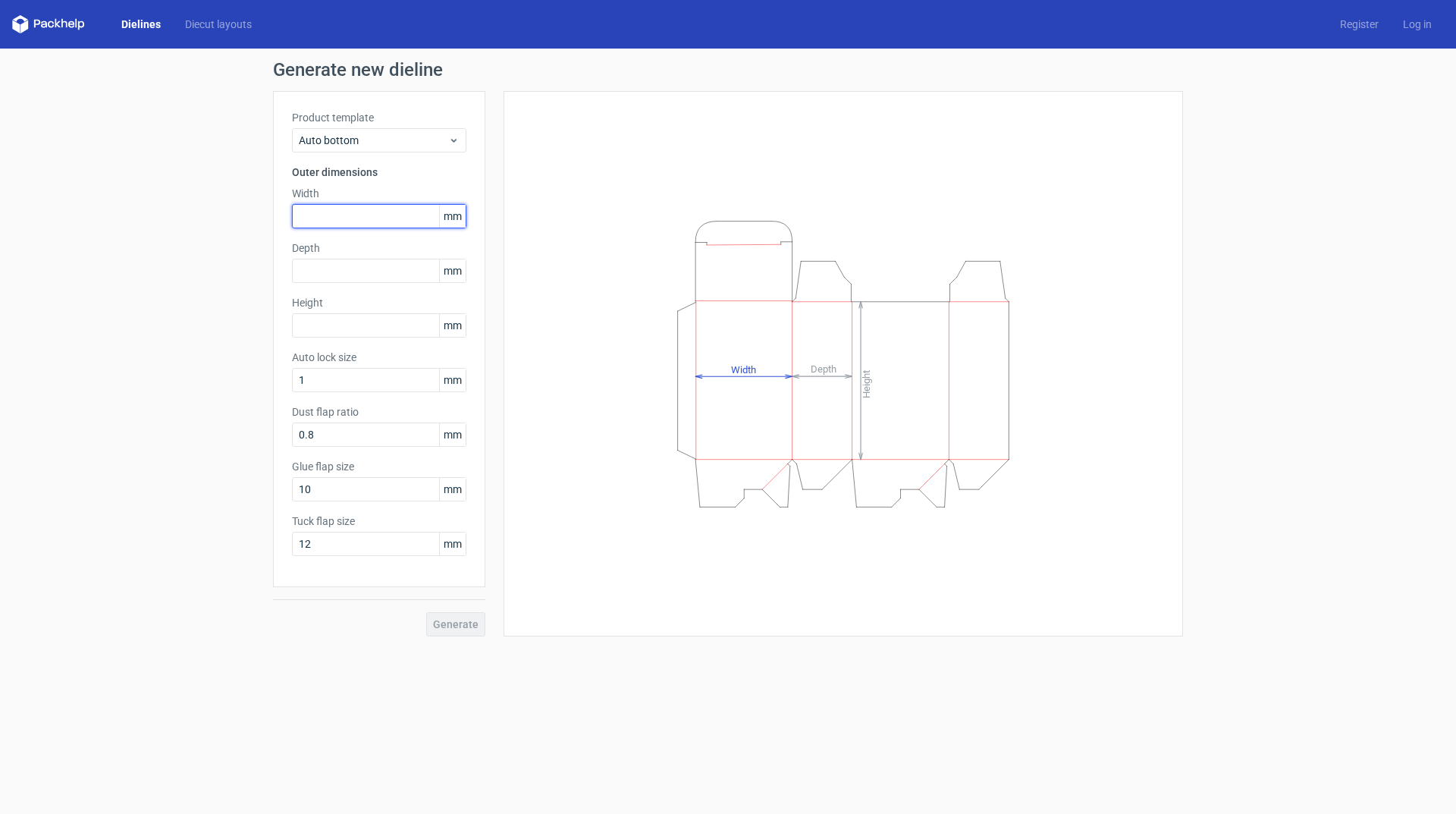
click at [363, 217] on input "text" at bounding box center [379, 216] width 175 height 24
type input "90"
type input "61"
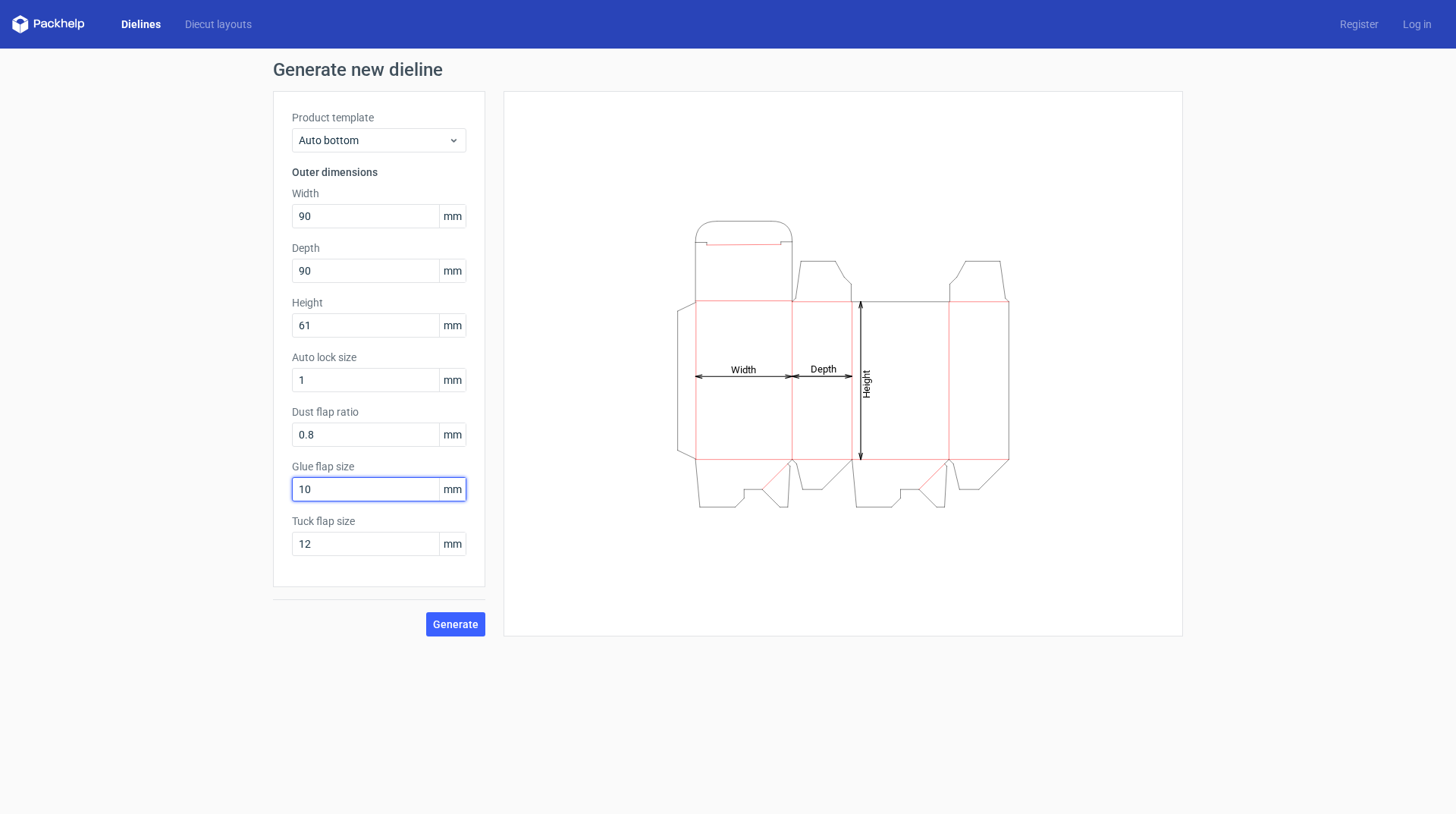
drag, startPoint x: 269, startPoint y: 484, endPoint x: 200, endPoint y: 491, distance: 69.4
click at [201, 490] on div "Generate new dieline Product template Auto bottom Outer dimensions Width 90 mm …" at bounding box center [728, 348] width 1456 height 600
type input "12"
click at [450, 627] on span "Generate" at bounding box center [455, 624] width 45 height 10
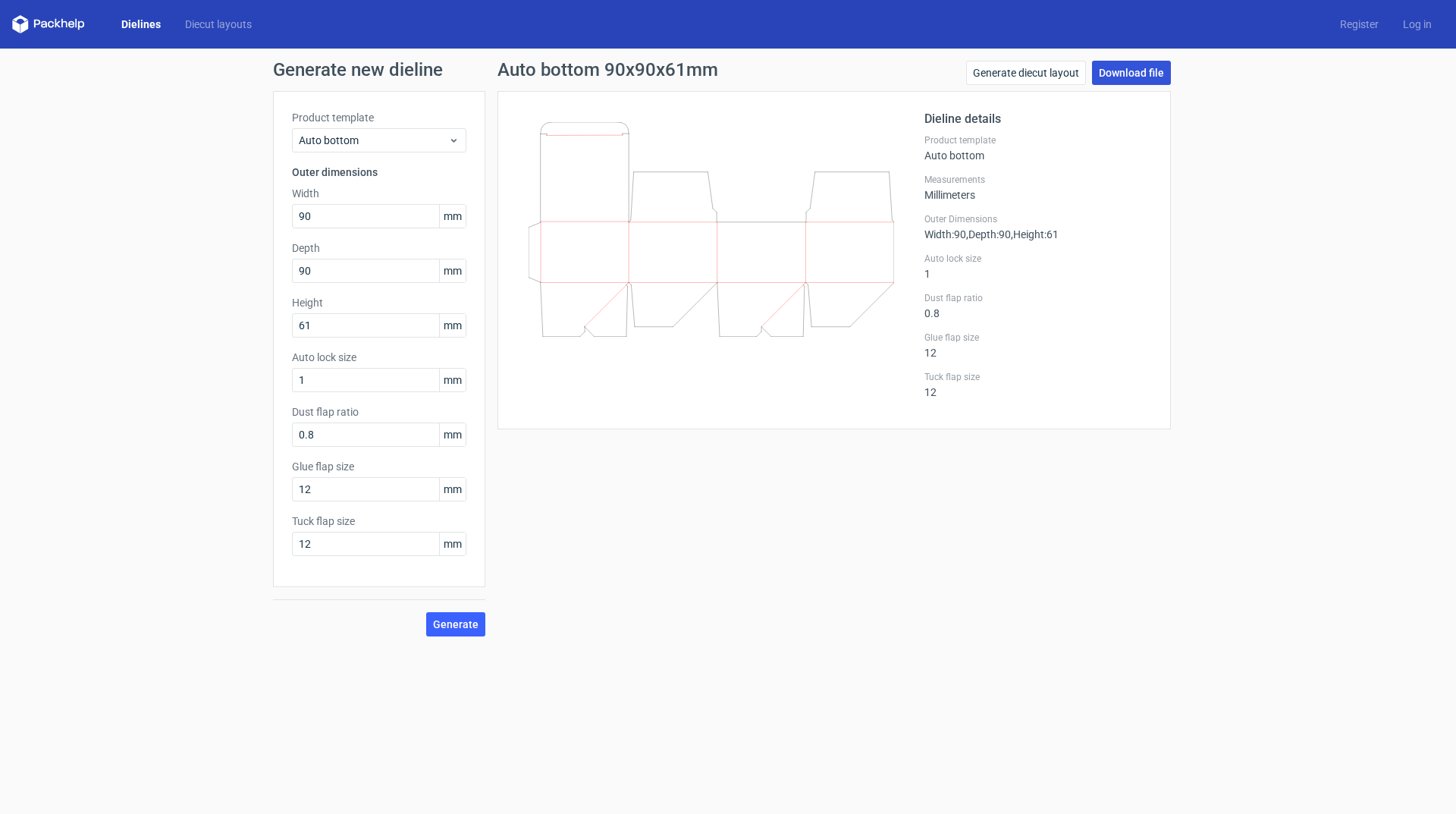
click at [1143, 72] on link "Download file" at bounding box center [1132, 73] width 79 height 24
click at [367, 228] on input "90" at bounding box center [379, 216] width 175 height 24
click at [400, 135] on span "Auto bottom" at bounding box center [373, 140] width 150 height 15
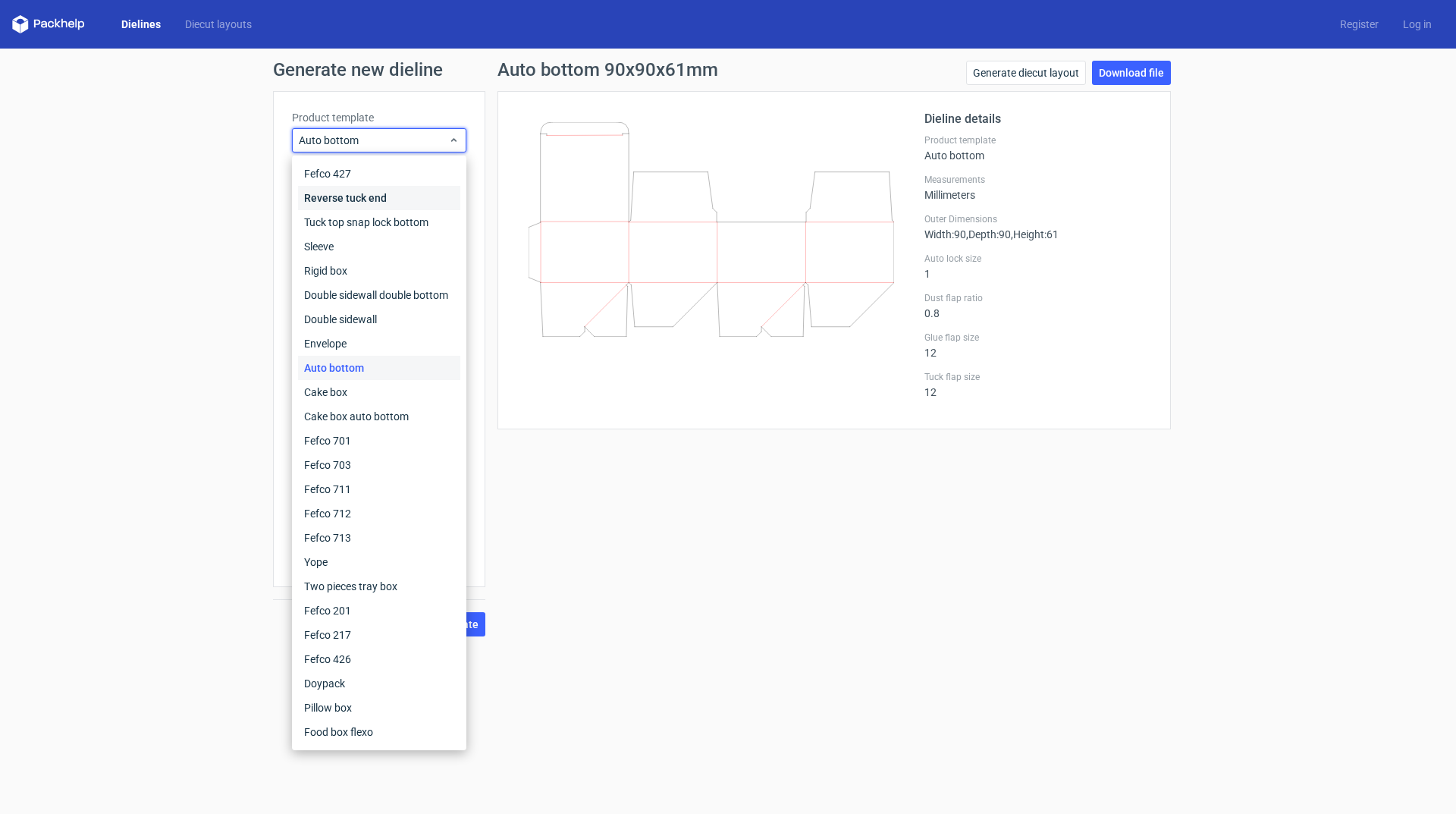
click at [387, 197] on div "Reverse tuck end" at bounding box center [379, 198] width 163 height 24
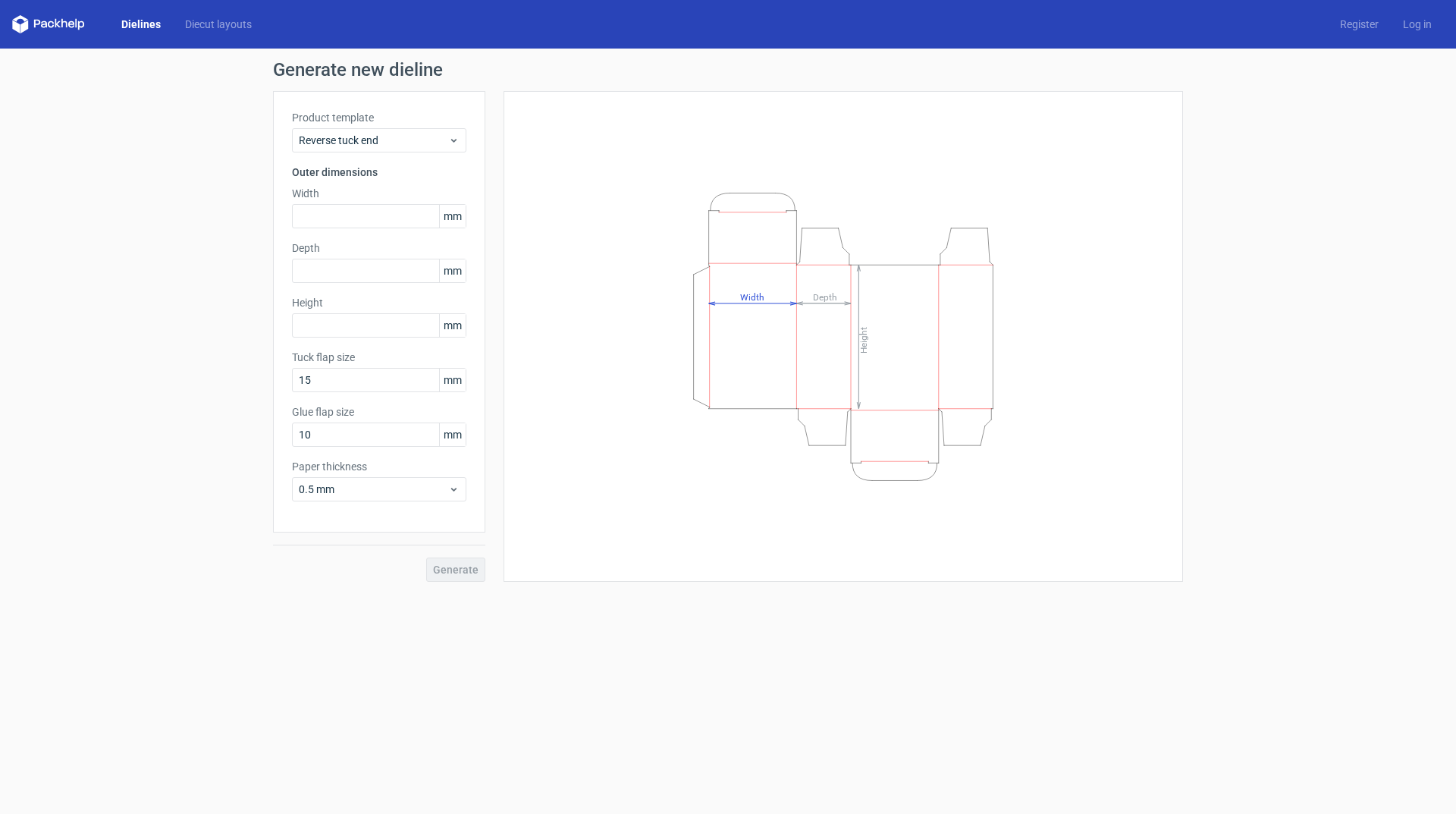
click at [708, 523] on div "Height Depth Width" at bounding box center [844, 336] width 642 height 453
drag, startPoint x: 371, startPoint y: 212, endPoint x: 380, endPoint y: 186, distance: 27.5
click at [369, 212] on input "text" at bounding box center [379, 216] width 175 height 24
type input "9"
click at [313, 322] on div "Height mm" at bounding box center [379, 317] width 175 height 43
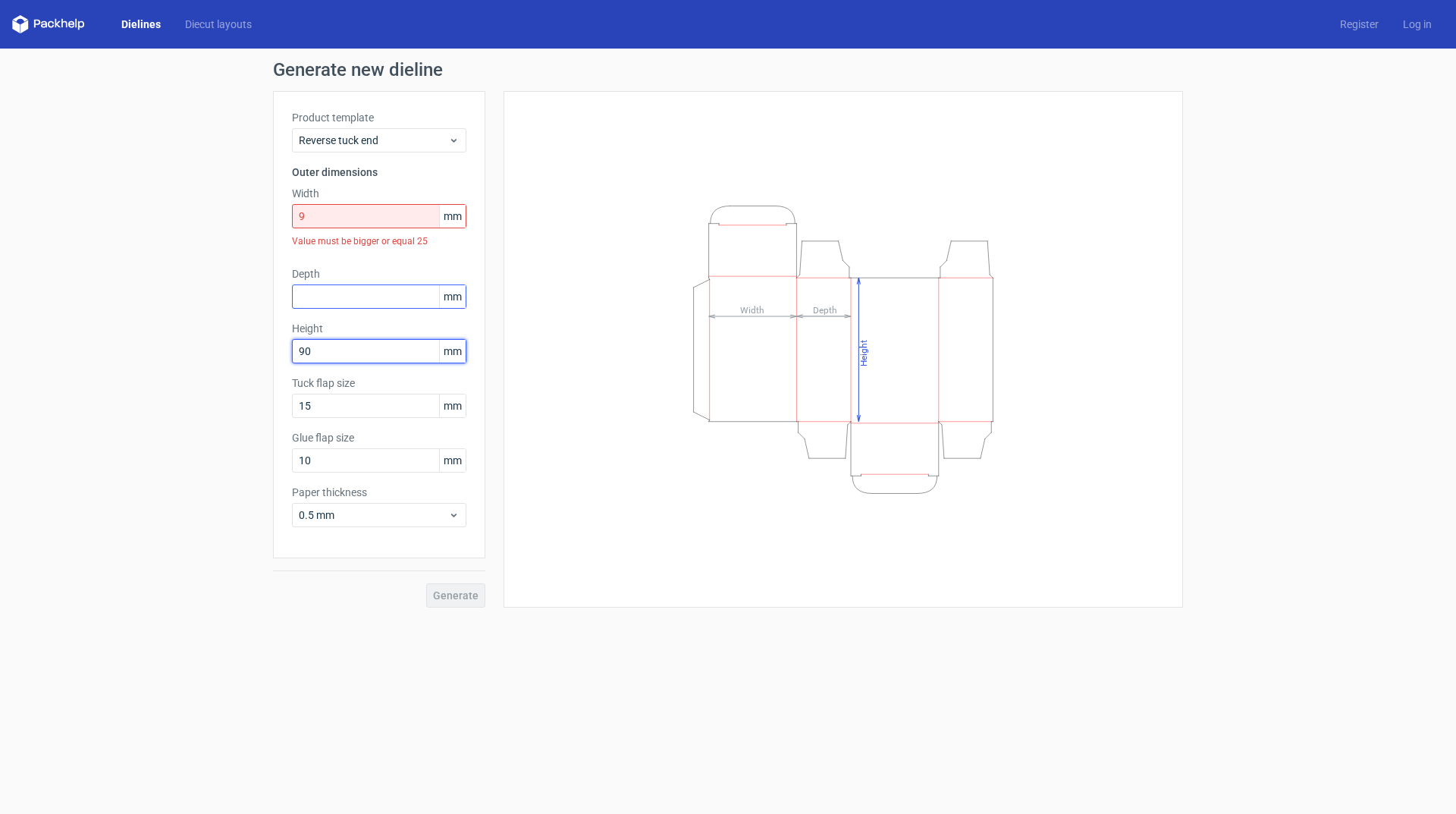
type input "90"
click at [312, 294] on input "text" at bounding box center [379, 296] width 175 height 24
drag, startPoint x: 323, startPoint y: 297, endPoint x: 146, endPoint y: 293, distance: 177.0
click at [146, 293] on div "Generate new dieline Product template Reverse tuck end Outer dimensions Width 9…" at bounding box center [728, 334] width 1456 height 571
type input "32"
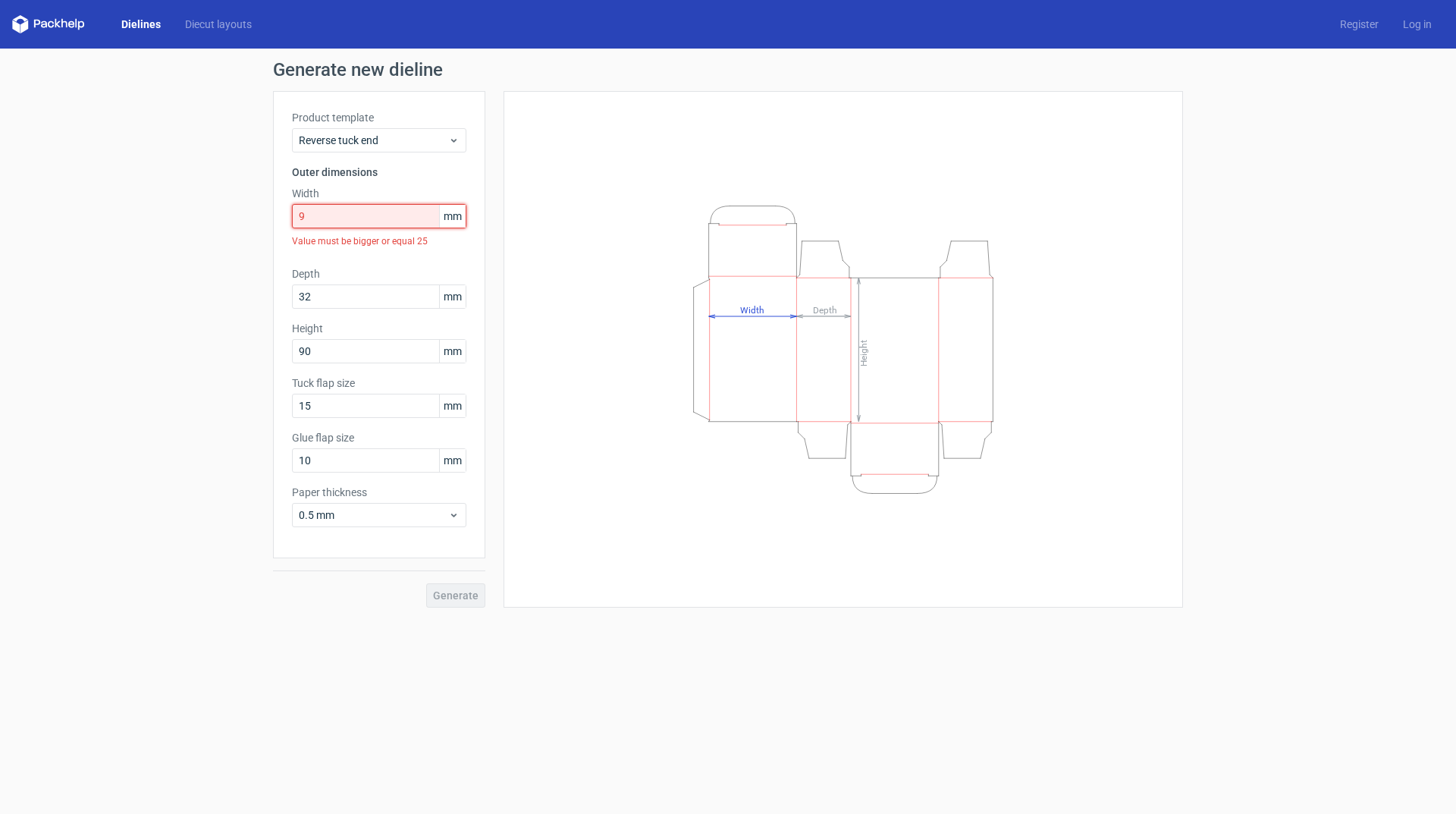
drag, startPoint x: 279, startPoint y: 214, endPoint x: 246, endPoint y: 214, distance: 33.0
click at [246, 214] on div "Generate new dieline Product template Reverse tuck end Outer dimensions Width 9…" at bounding box center [728, 334] width 1456 height 571
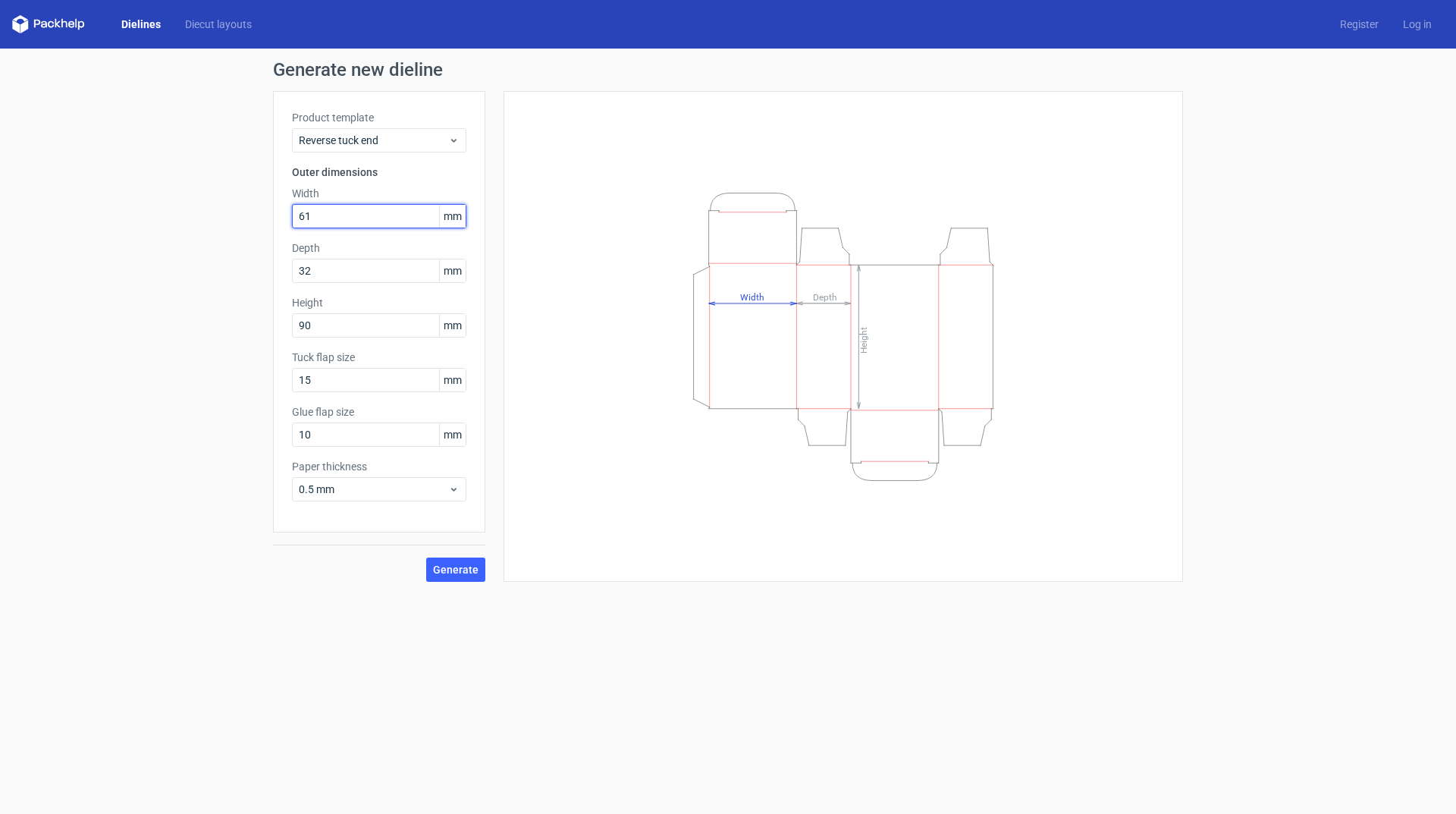
type input "61"
drag, startPoint x: 328, startPoint y: 431, endPoint x: 247, endPoint y: 430, distance: 81.0
click at [247, 430] on div "Generate new dieline Product template Reverse tuck end Outer dimensions Width 6…" at bounding box center [728, 321] width 1456 height 545
type input "12"
click at [456, 563] on button "Generate" at bounding box center [455, 569] width 59 height 24
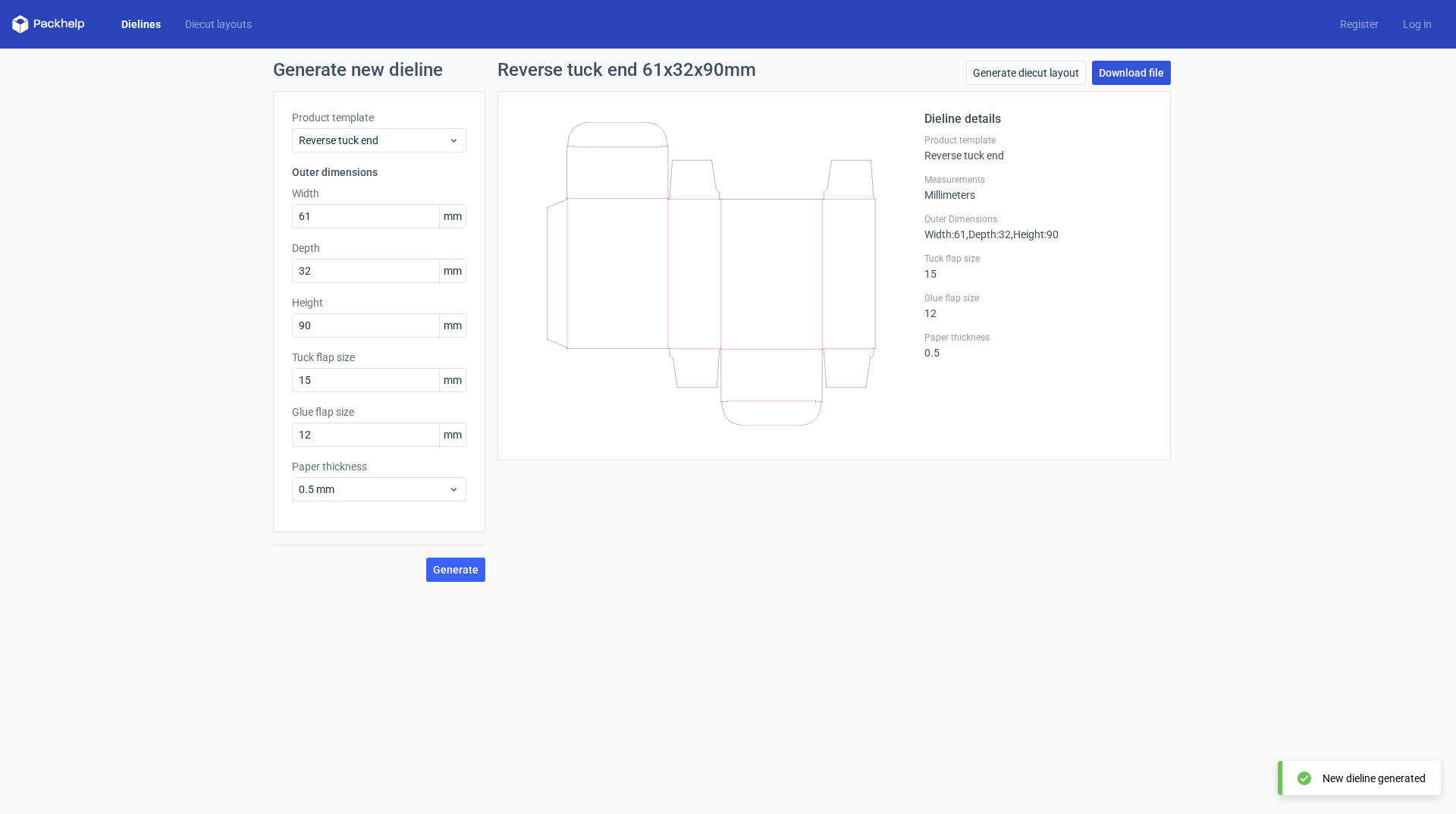
click at [1147, 68] on link "Download file" at bounding box center [1132, 73] width 79 height 24
click at [364, 141] on span "Reverse tuck end" at bounding box center [373, 140] width 150 height 15
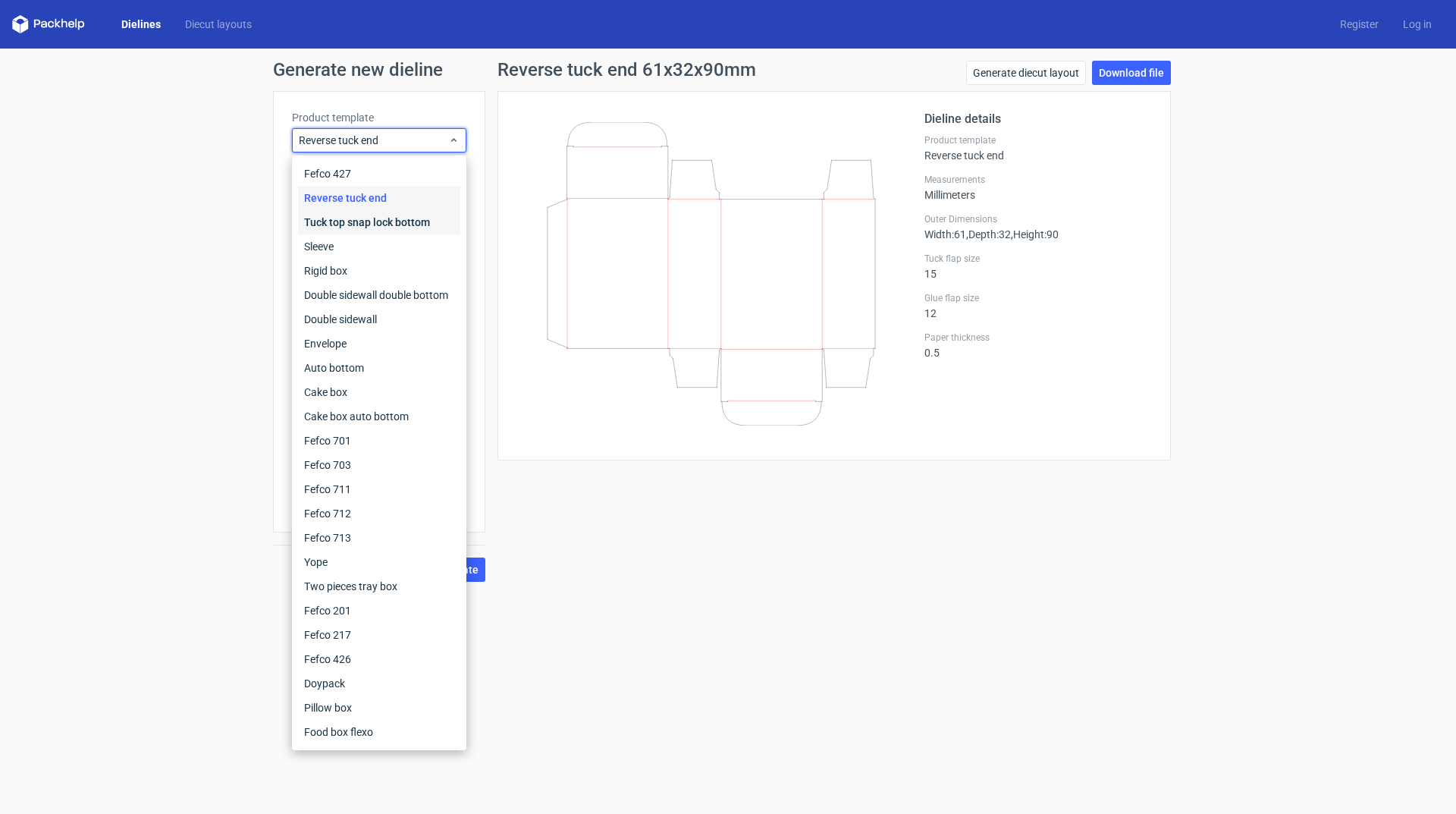
click at [394, 218] on div "Tuck top snap lock bottom" at bounding box center [379, 222] width 163 height 24
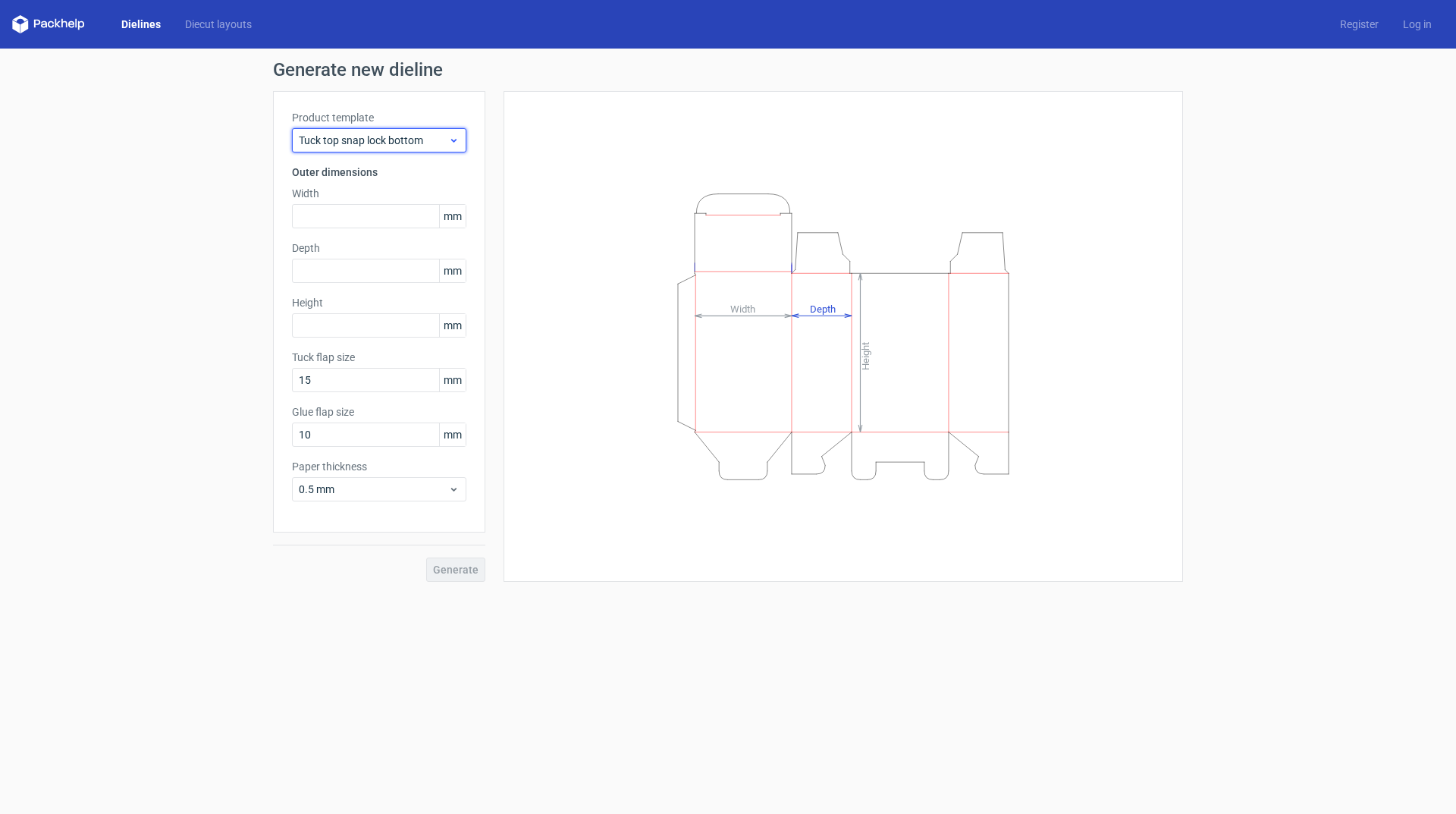
click at [424, 144] on span "Tuck top snap lock bottom" at bounding box center [373, 140] width 150 height 15
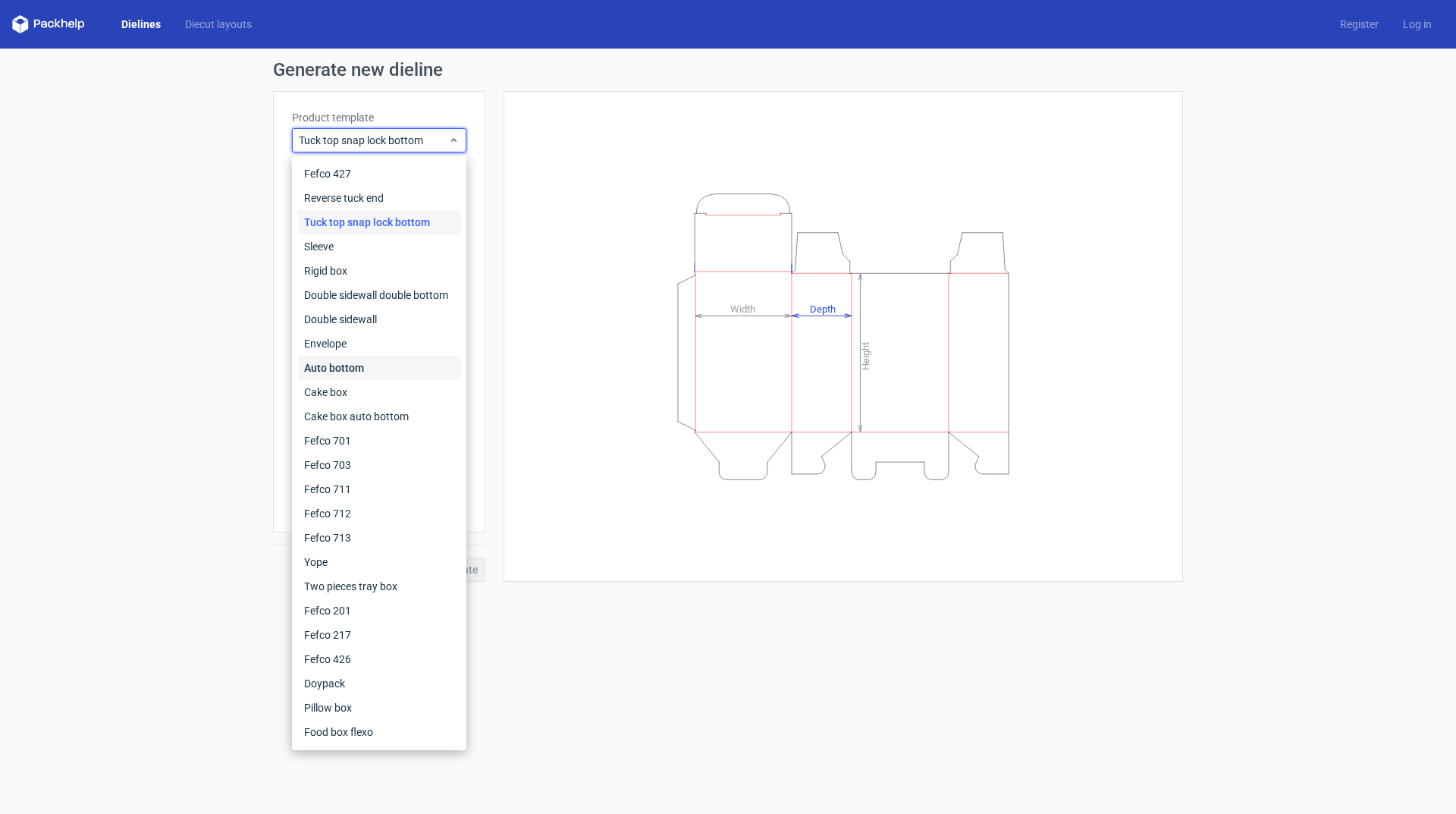
click at [371, 364] on div "Auto bottom" at bounding box center [379, 368] width 163 height 24
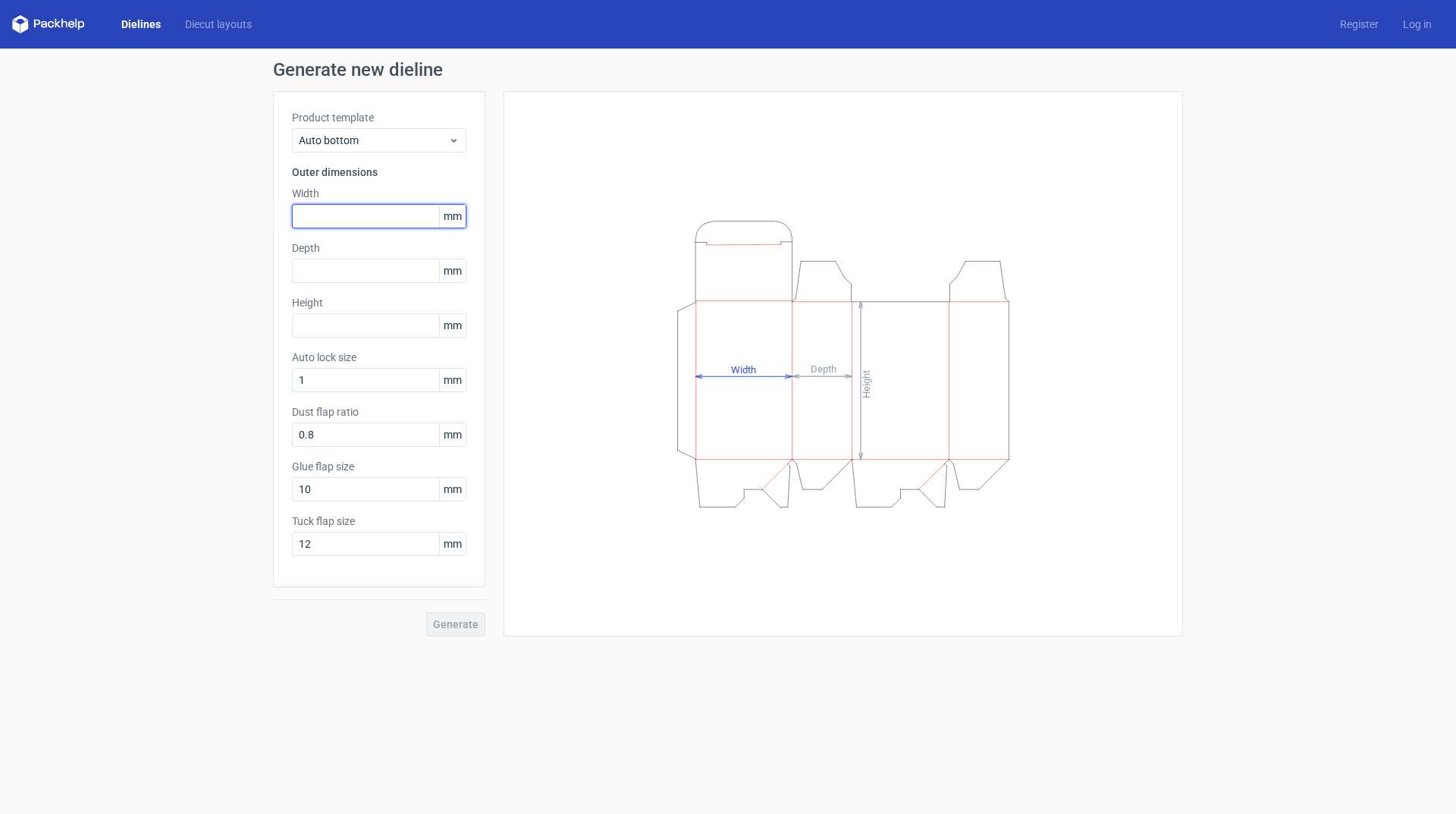
click at [378, 221] on input "text" at bounding box center [379, 216] width 175 height 24
type input "56"
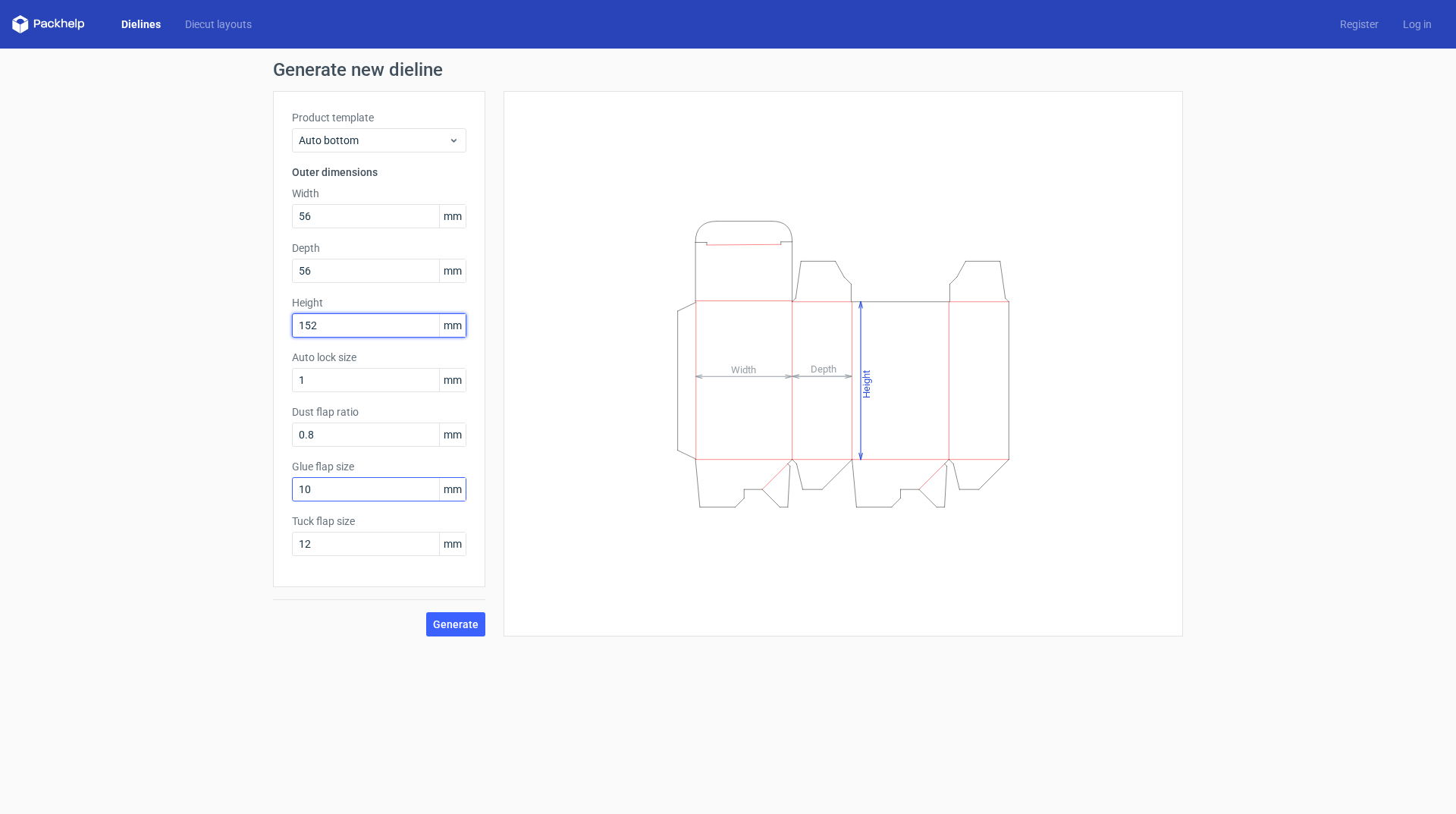
type input "152"
type input "12"
click at [455, 620] on span "Generate" at bounding box center [455, 624] width 45 height 10
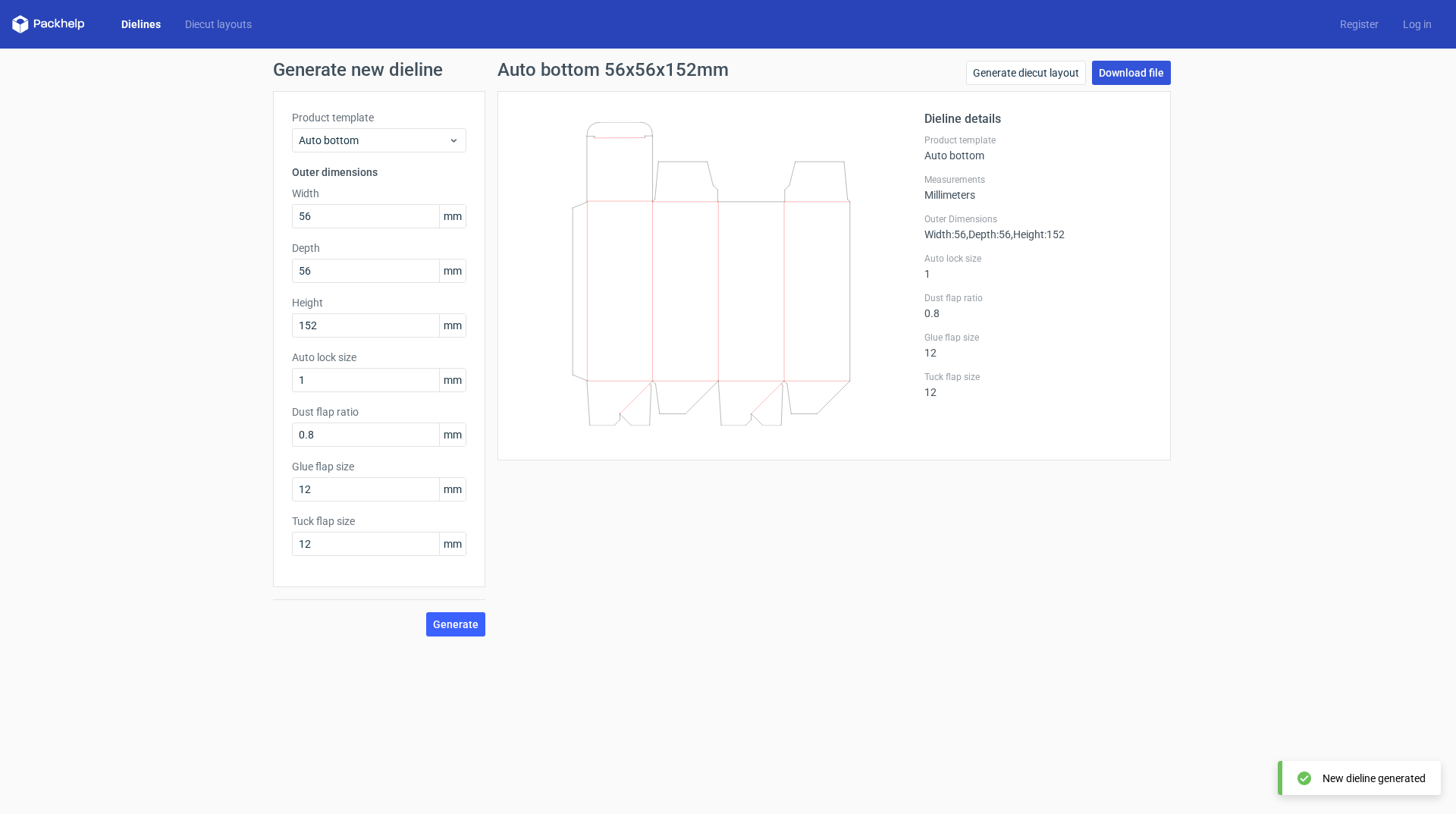
click at [1129, 77] on link "Download file" at bounding box center [1132, 73] width 79 height 24
drag, startPoint x: 344, startPoint y: 214, endPoint x: 111, endPoint y: 213, distance: 233.0
click at [112, 214] on div "Generate new dieline Product template Auto bottom Outer dimensions Width 56 mm …" at bounding box center [728, 348] width 1456 height 600
type input "50"
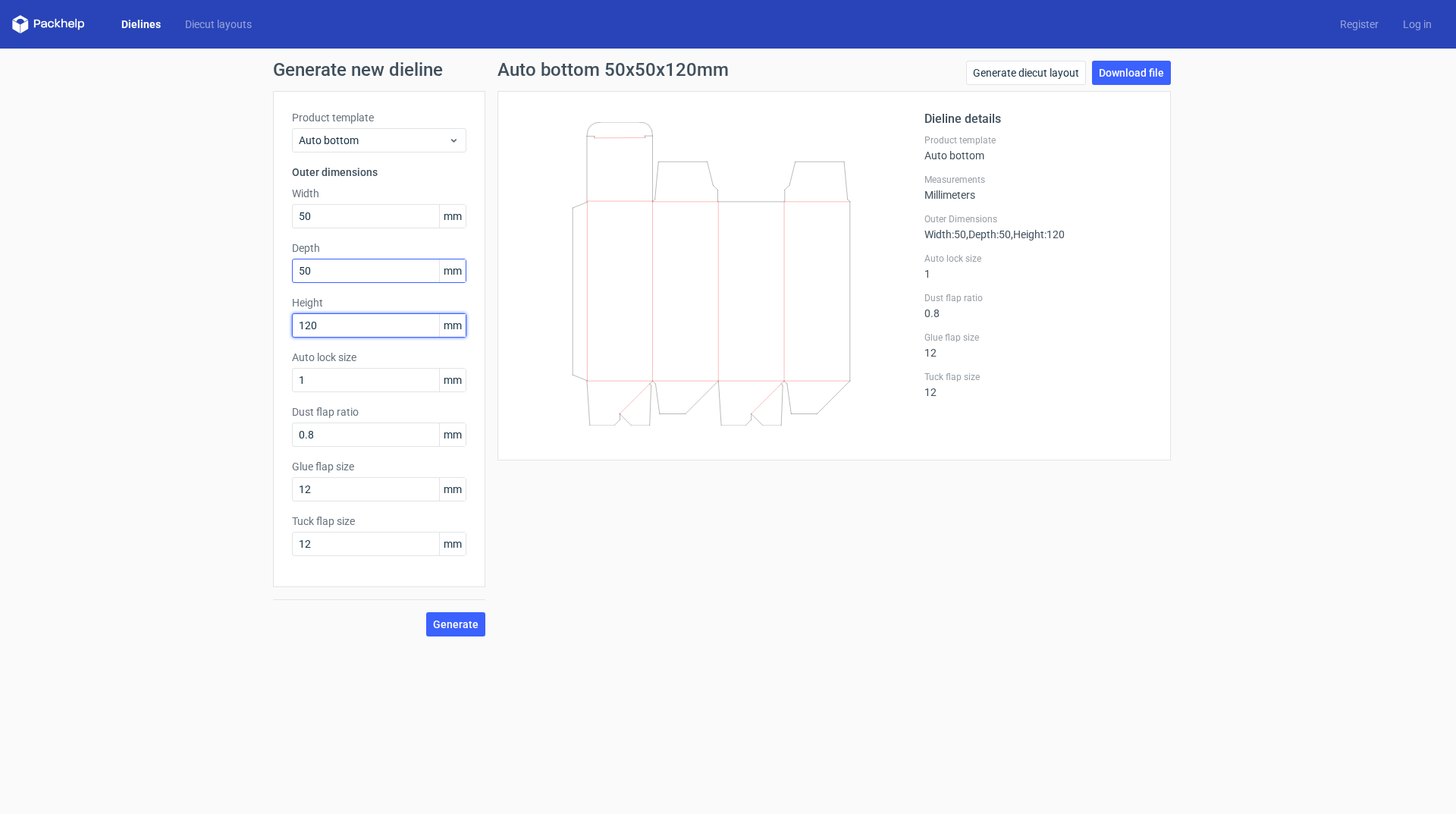
type input "120"
click at [332, 270] on input "50" at bounding box center [379, 270] width 175 height 24
click at [458, 633] on button "Generate" at bounding box center [455, 624] width 59 height 24
click at [1130, 62] on link "Download file" at bounding box center [1132, 73] width 79 height 24
